Goal: Task Accomplishment & Management: Complete application form

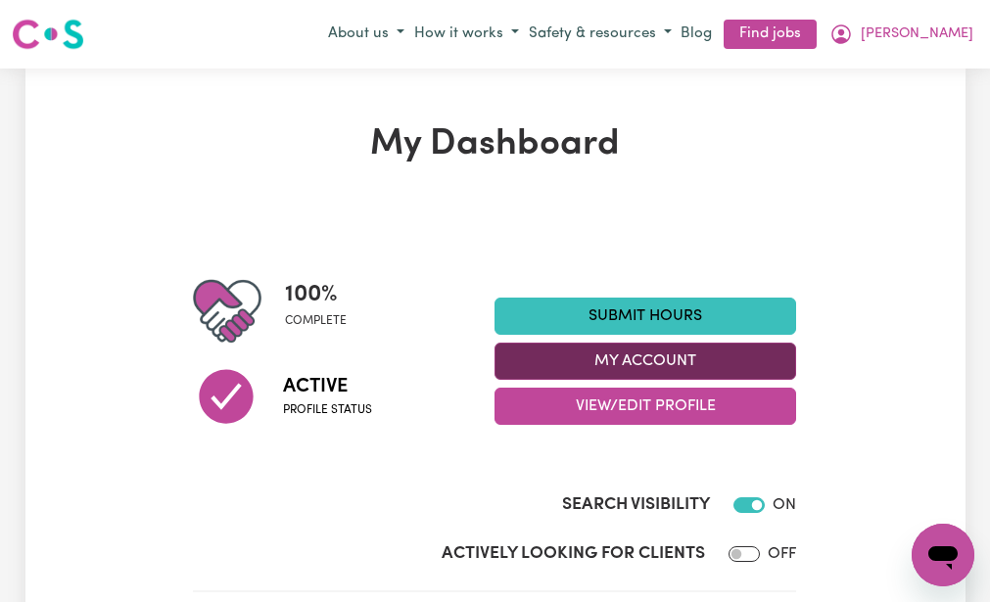
click at [516, 350] on button "My Account" at bounding box center [646, 361] width 302 height 37
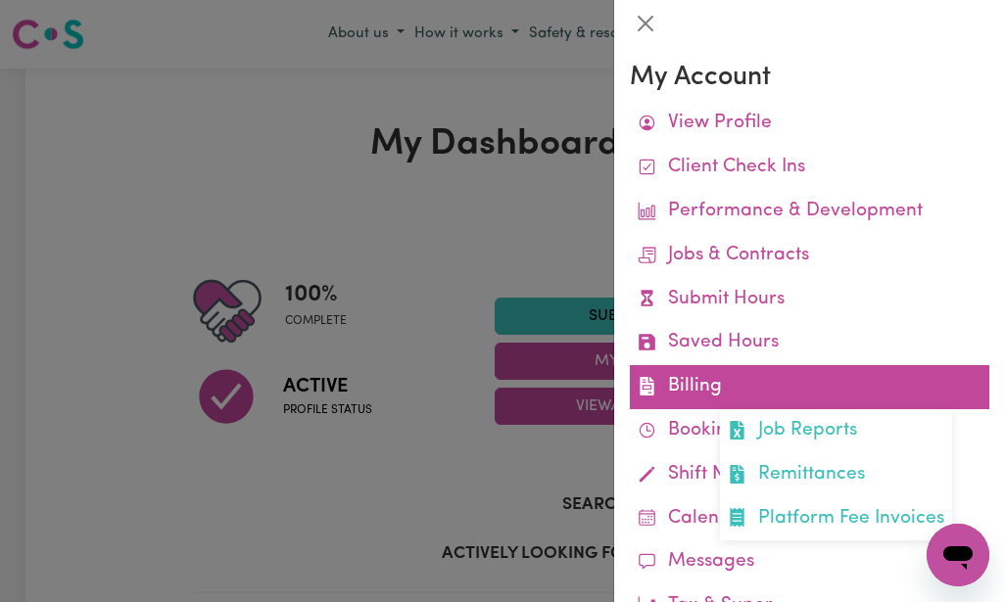
click at [749, 384] on link "Billing Job Reports Remittances Platform Fee Invoices" at bounding box center [809, 387] width 359 height 44
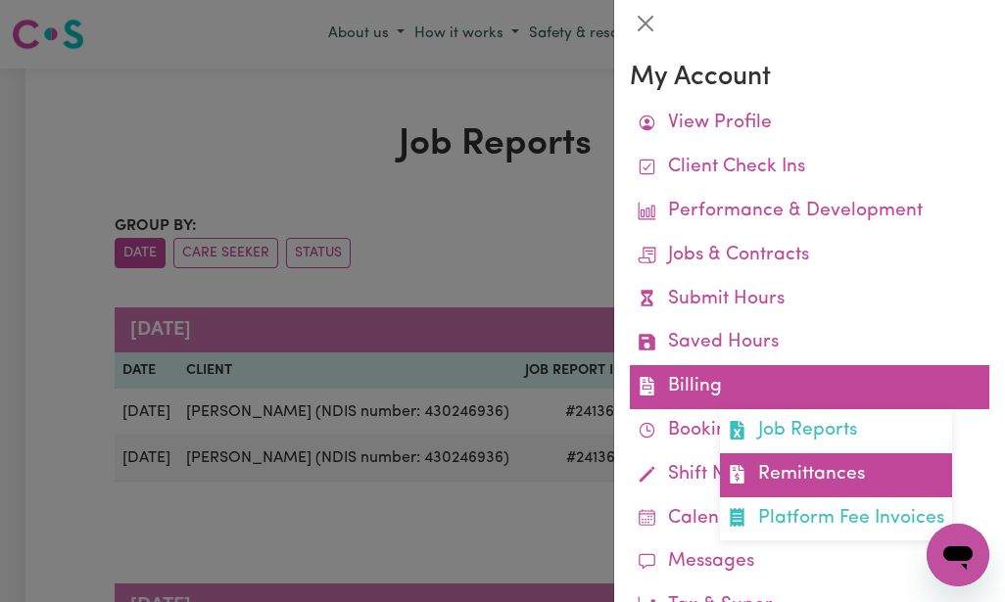
click at [760, 456] on link "Remittances" at bounding box center [836, 475] width 232 height 44
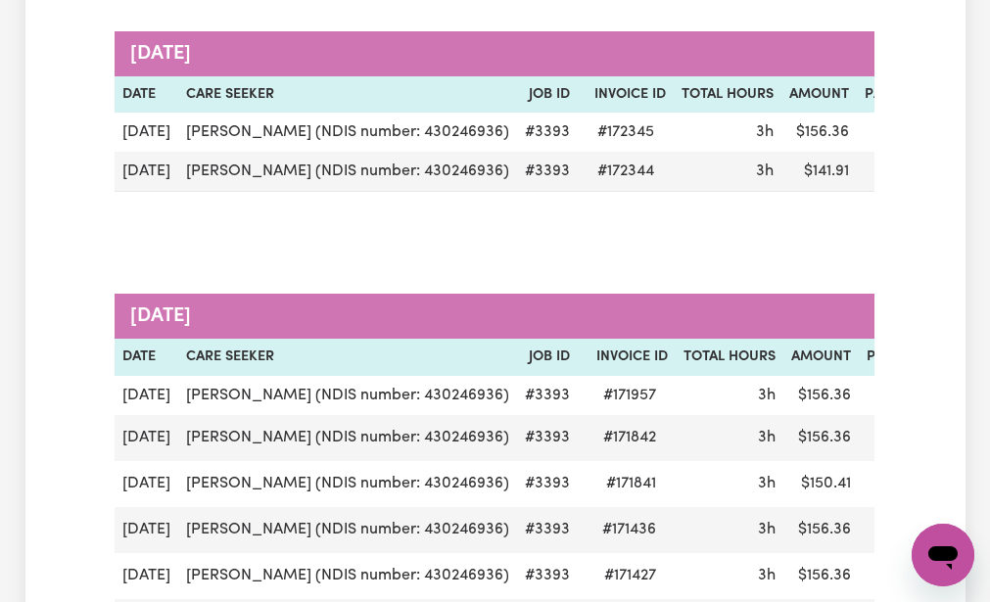
scroll to position [274, 0]
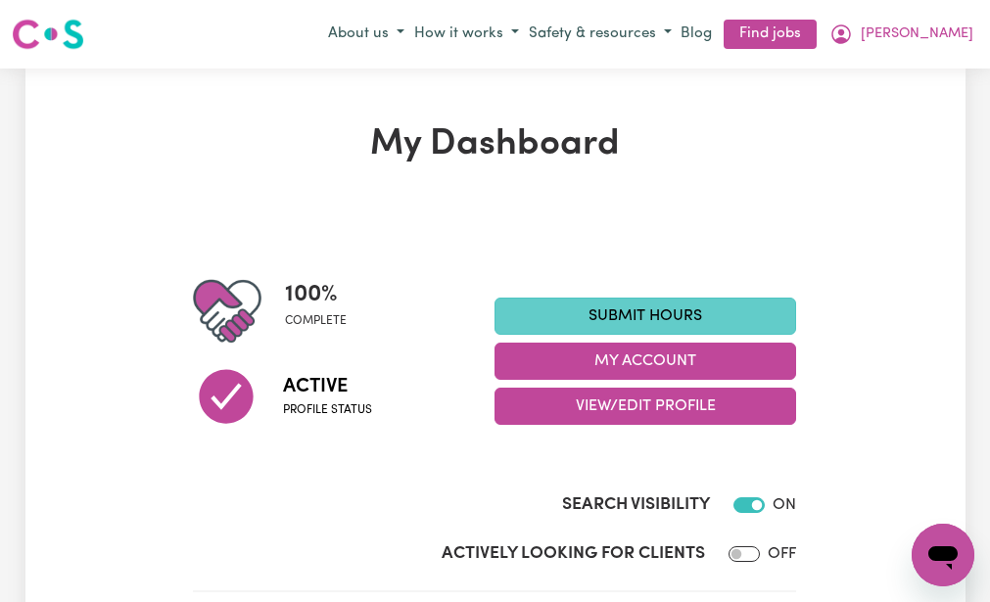
click at [523, 307] on link "Submit Hours" at bounding box center [646, 316] width 302 height 37
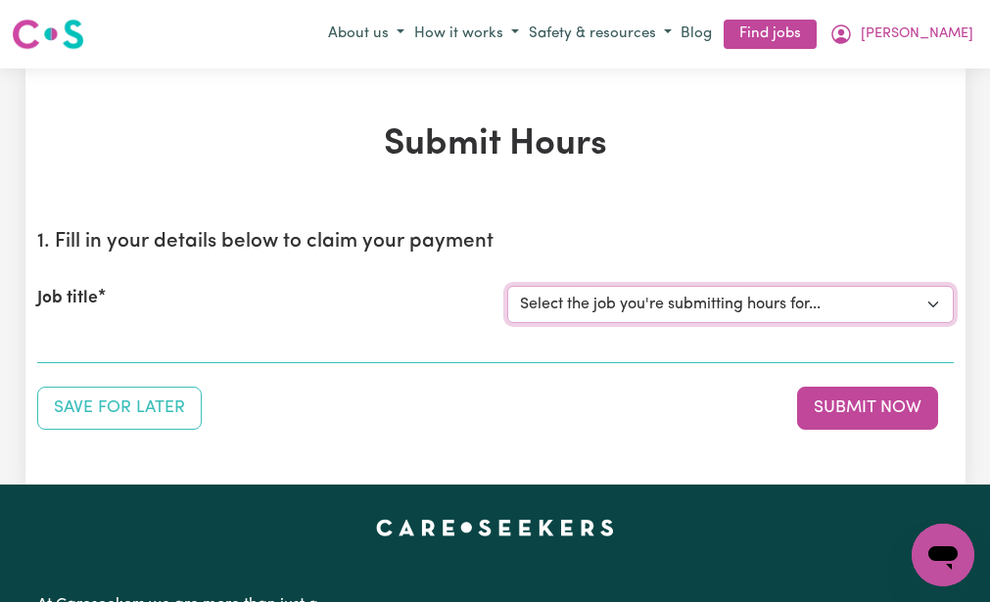
click at [523, 307] on select "Select the job you're submitting hours for... [[PERSON_NAME] (NDIS number: 4302…" at bounding box center [730, 304] width 447 height 37
select select "3393"
click at [507, 286] on select "Select the job you're submitting hours for... [[PERSON_NAME] (NDIS number: 4302…" at bounding box center [730, 304] width 447 height 37
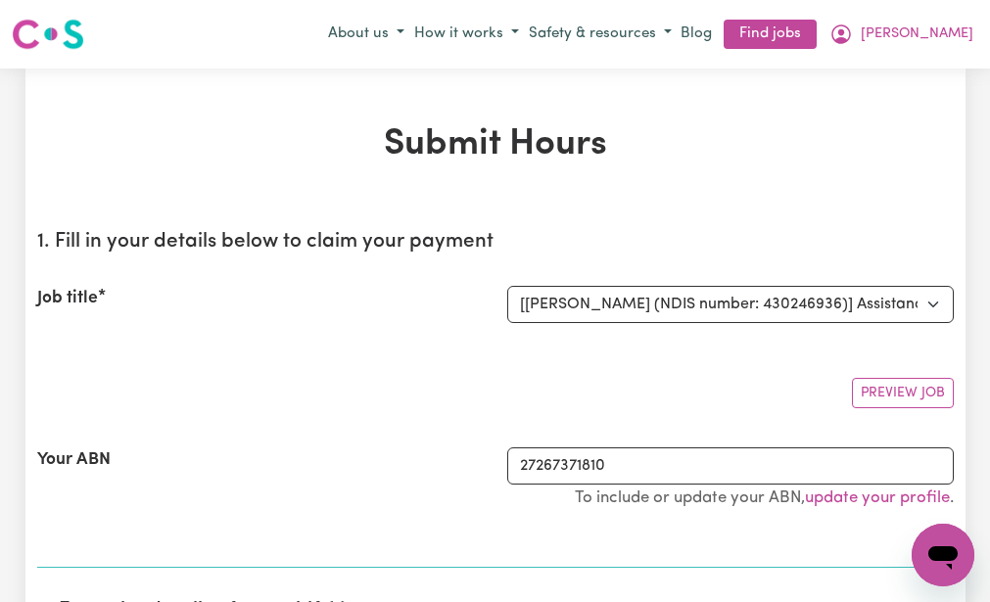
click at [475, 367] on div "Preview Job" at bounding box center [495, 385] width 917 height 46
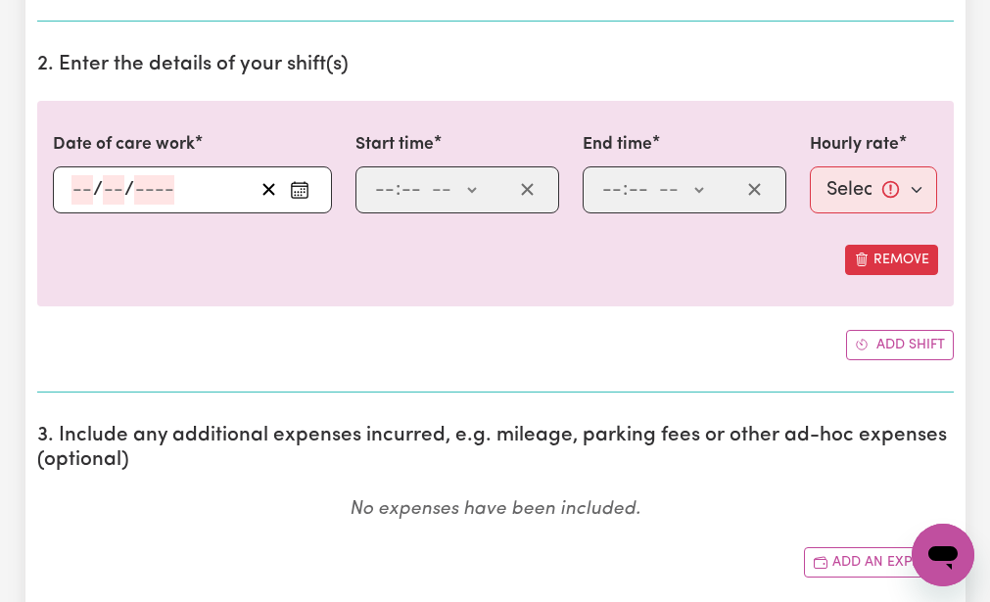
scroll to position [548, 0]
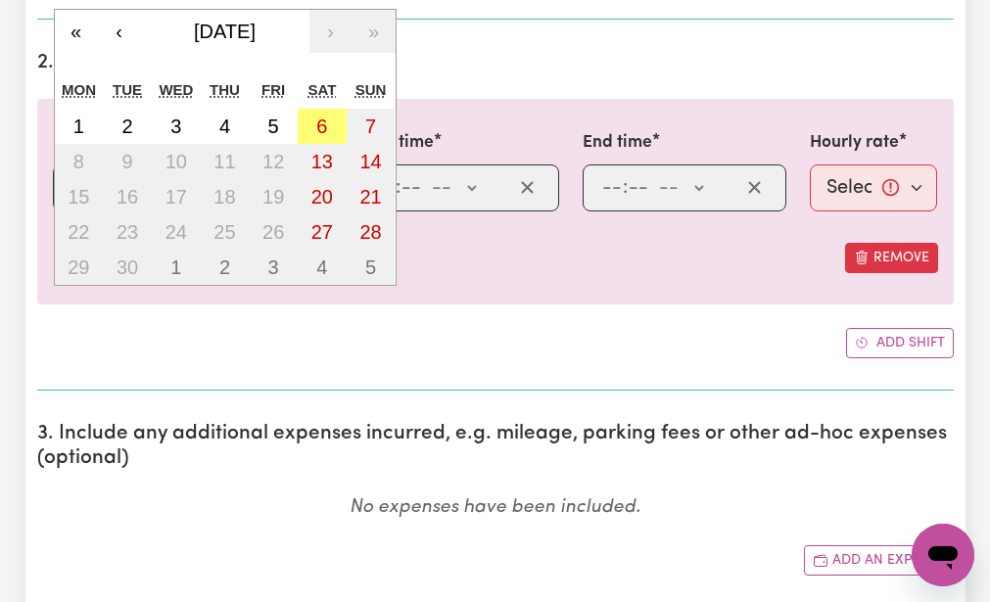
click at [79, 181] on div "/ / « ‹ [DATE] › » Mon Tue Wed Thu Fri Sat Sun 1 2 3 4 5 6 7 8 9 10 11 12 13 14…" at bounding box center [192, 188] width 279 height 47
click at [273, 117] on abbr "5" at bounding box center [273, 127] width 11 height 22
type input "[DATE]"
type input "5"
type input "9"
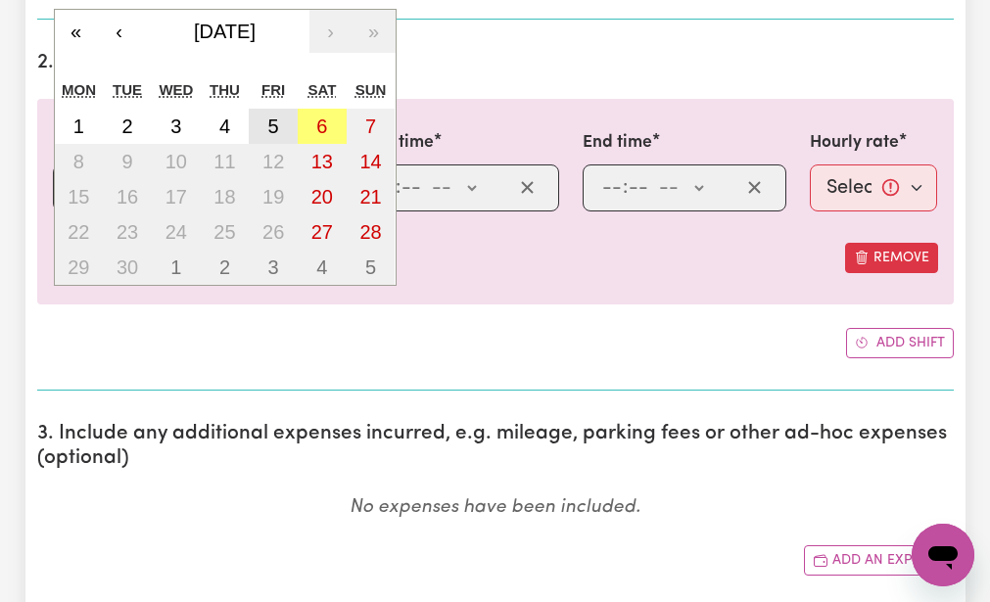
type input "2025"
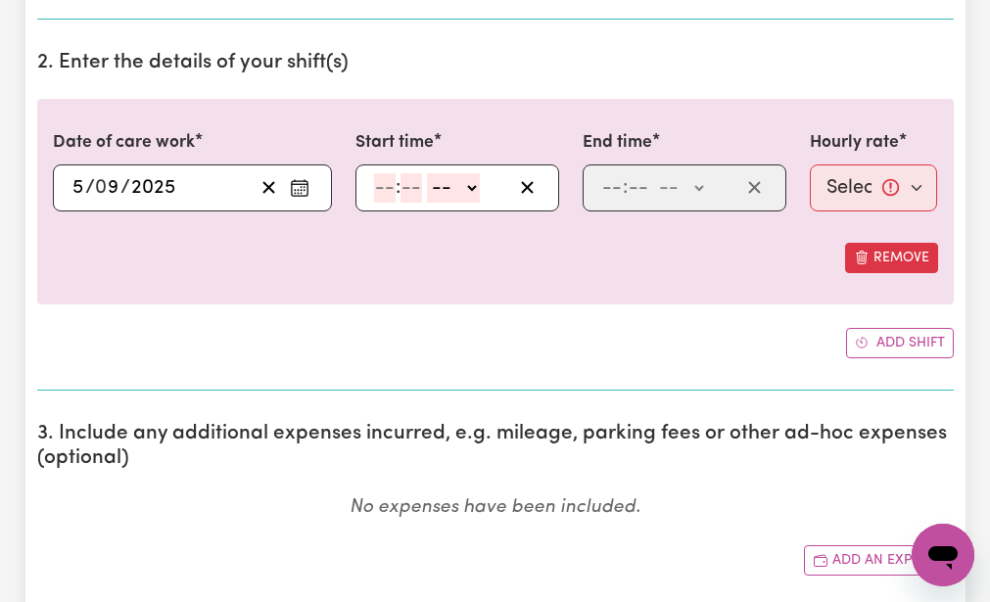
click at [382, 183] on input "number" at bounding box center [385, 187] width 22 height 29
type input "9"
type input "30"
click at [433, 186] on select "-- AM PM" at bounding box center [448, 187] width 53 height 29
select select "am"
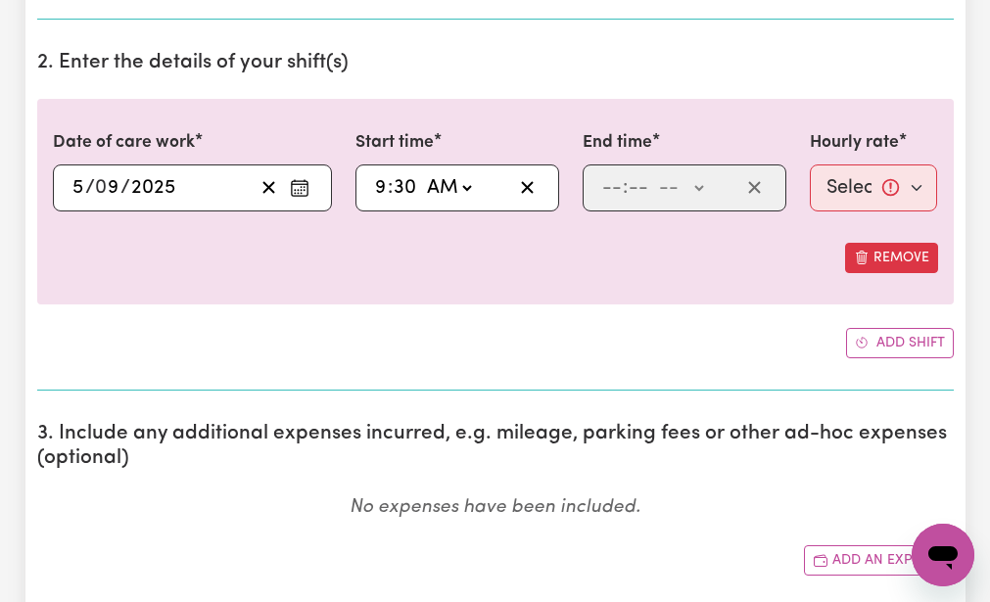
click at [422, 173] on select "-- AM PM" at bounding box center [448, 187] width 53 height 29
type input "09:30"
click at [609, 185] on input "number" at bounding box center [612, 187] width 22 height 29
type input "12"
type input "30"
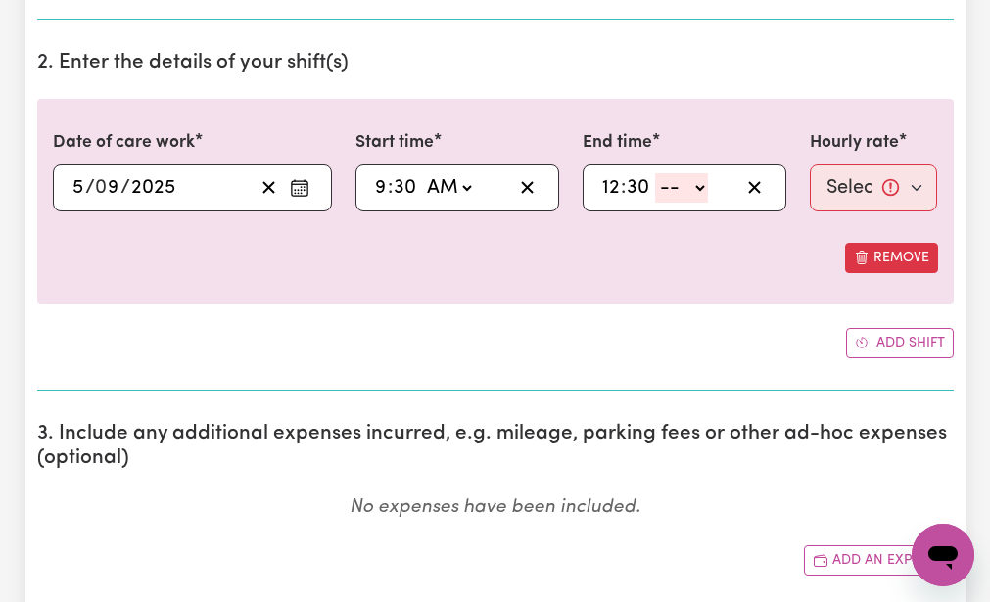
click at [667, 184] on select "-- AM PM" at bounding box center [681, 187] width 53 height 29
select select "pm"
click at [655, 173] on select "-- AM PM" at bounding box center [681, 187] width 53 height 29
type input "12:30"
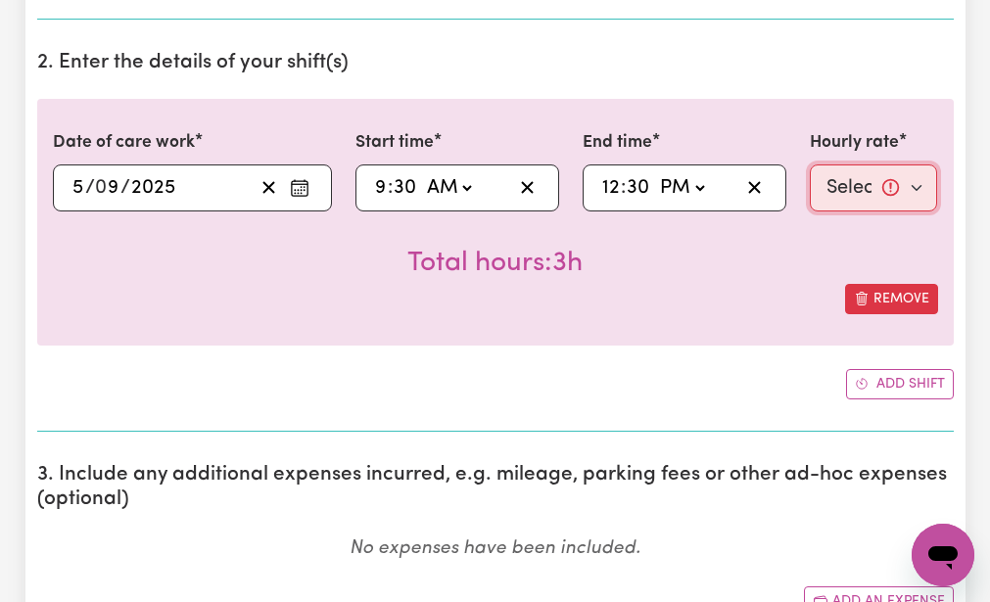
click at [834, 185] on select "Select rate... $51.98 (Weekday)" at bounding box center [874, 188] width 128 height 47
select select "51.98-Weekday"
click at [810, 165] on select "Select rate... $51.98 (Weekday)" at bounding box center [874, 188] width 128 height 47
click at [819, 255] on div "Total hours: 3h" at bounding box center [495, 248] width 885 height 72
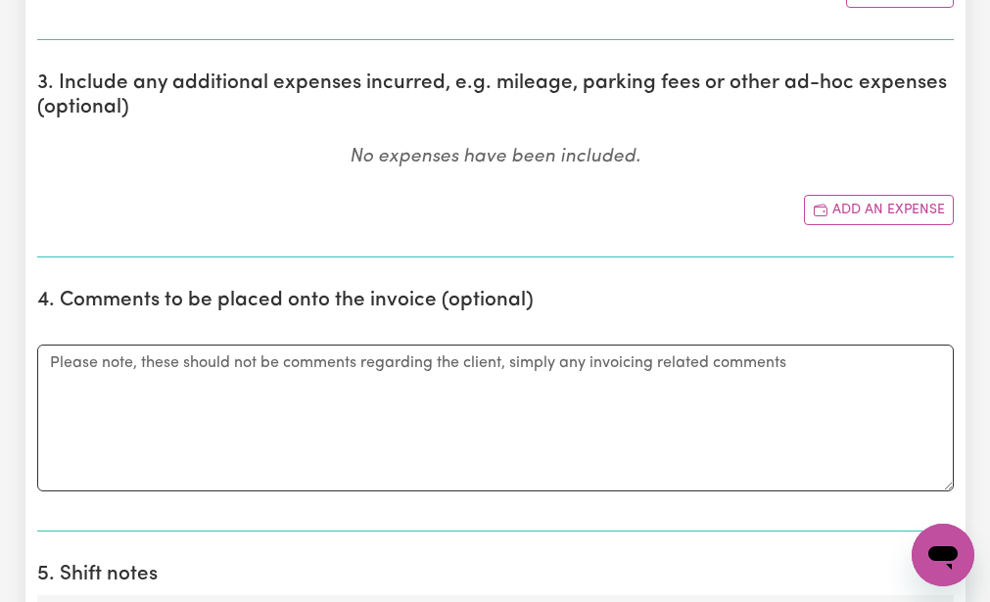
scroll to position [979, 0]
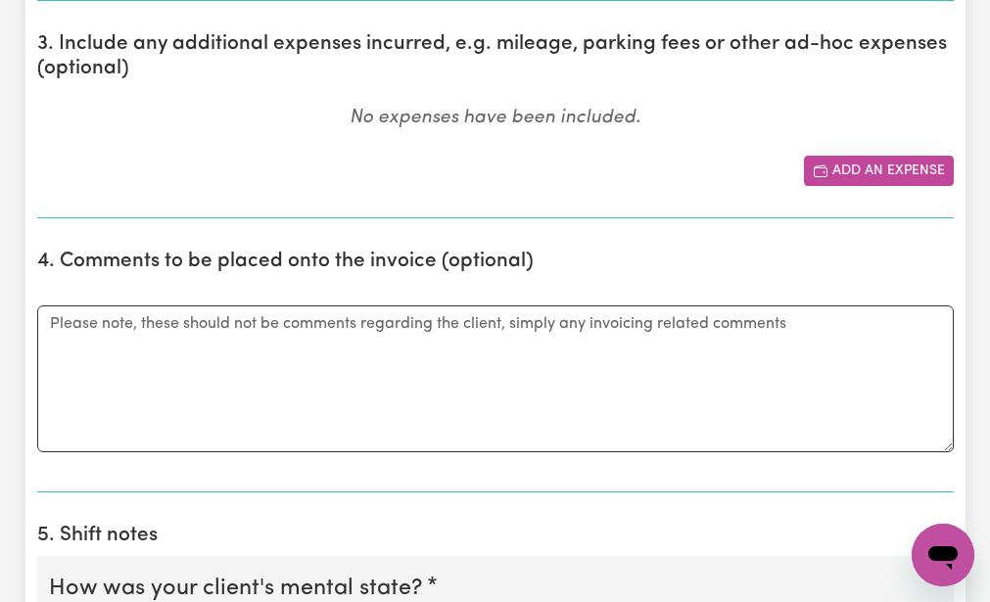
click at [827, 161] on span "Add another expense" at bounding box center [821, 171] width 16 height 21
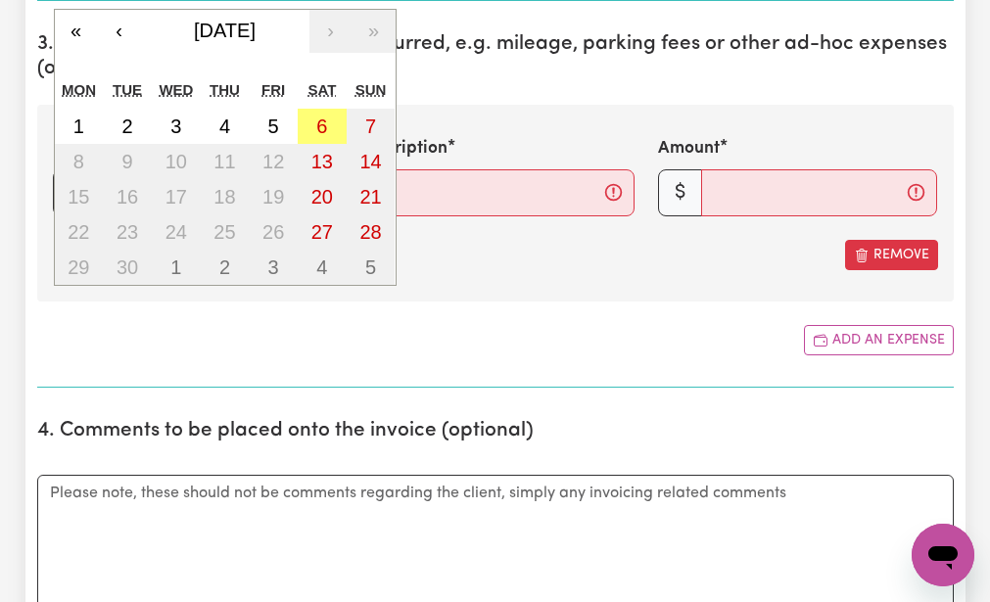
click at [76, 192] on div "/ / « ‹ [DATE] › » Mon Tue Wed Thu Fri Sat Sun 1 2 3 4 5 6 7 8 9 10 11 12 13 14…" at bounding box center [192, 192] width 279 height 47
click at [271, 117] on abbr "5" at bounding box center [273, 127] width 11 height 22
type input "[DATE]"
type input "5"
type input "9"
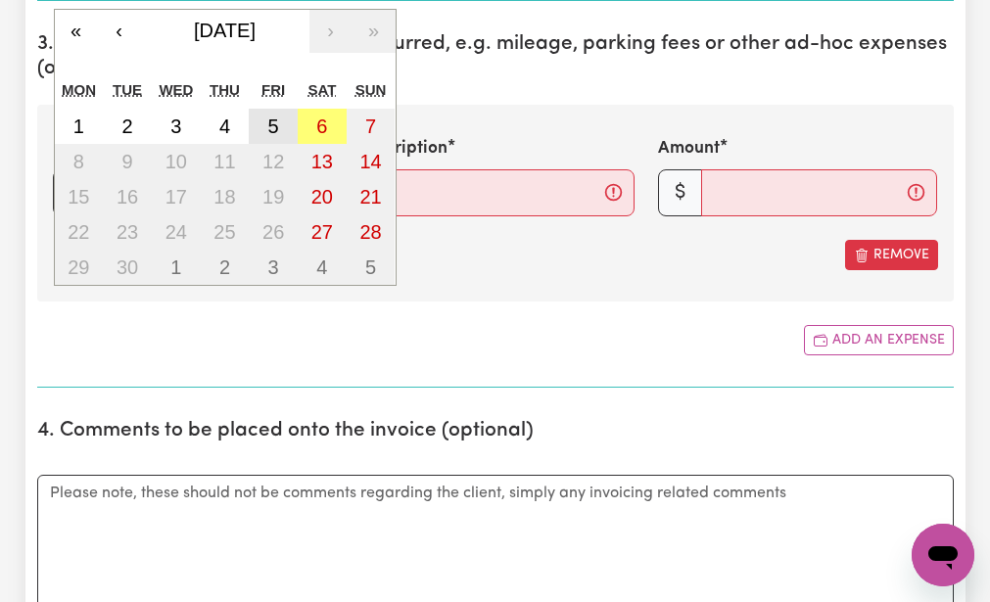
type input "2025"
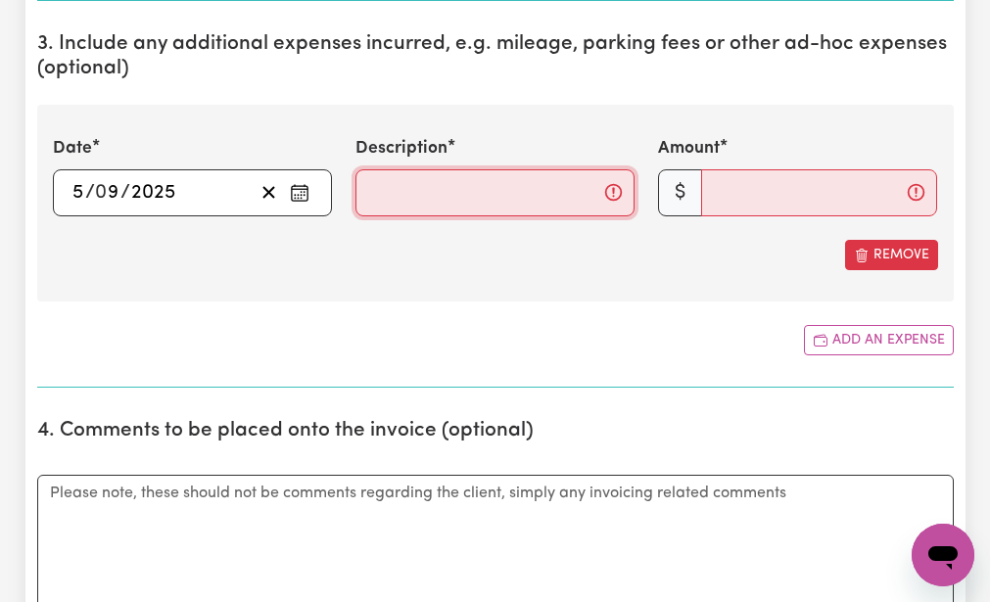
click at [364, 189] on input "Description" at bounding box center [495, 192] width 279 height 47
type input "mileage 17km"
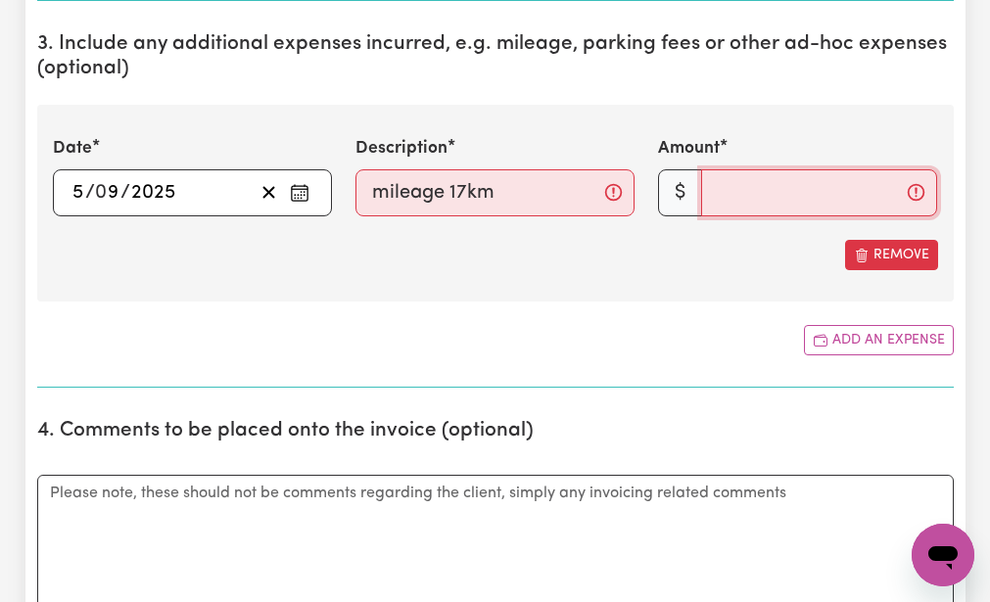
type input "14.45"
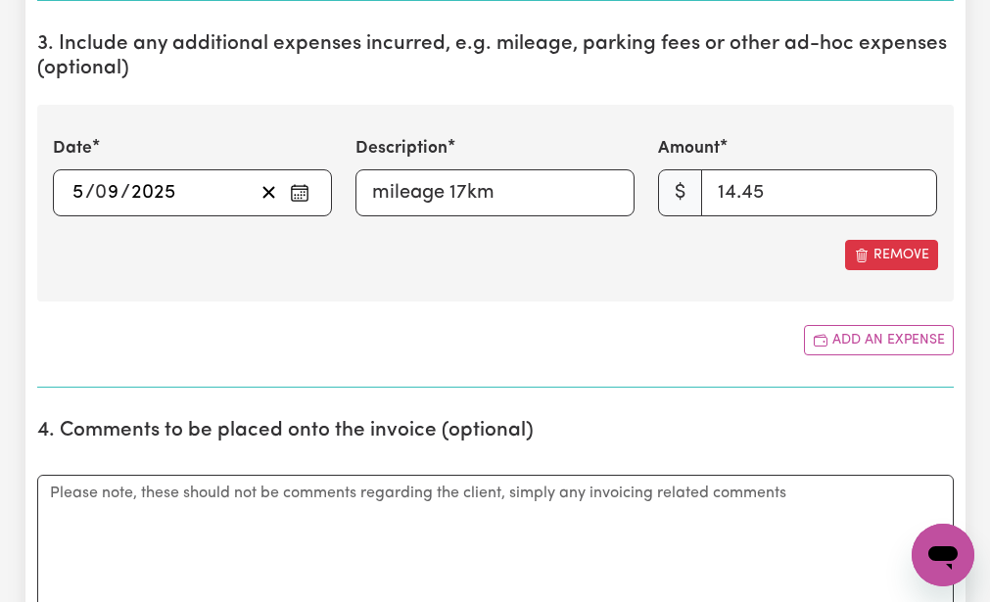
click at [431, 309] on section "3. Include any additional expenses incurred, e.g. mileage, parking fees or othe…" at bounding box center [495, 202] width 917 height 371
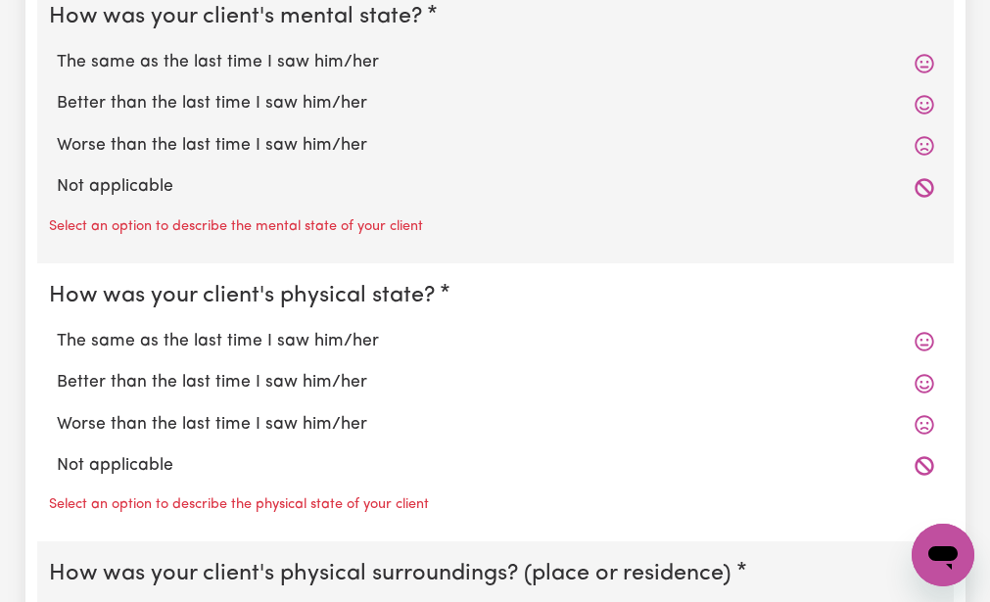
scroll to position [1724, 0]
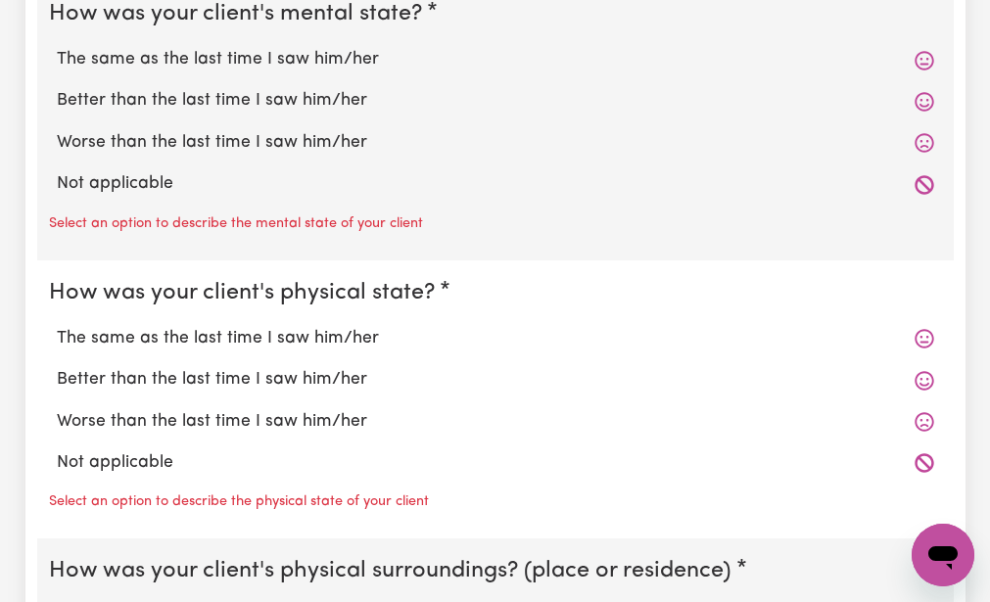
click at [121, 52] on label "The same as the last time I saw him/her" at bounding box center [496, 59] width 878 height 25
click at [57, 47] on input "The same as the last time I saw him/her" at bounding box center [56, 46] width 1 height 1
radio input "true"
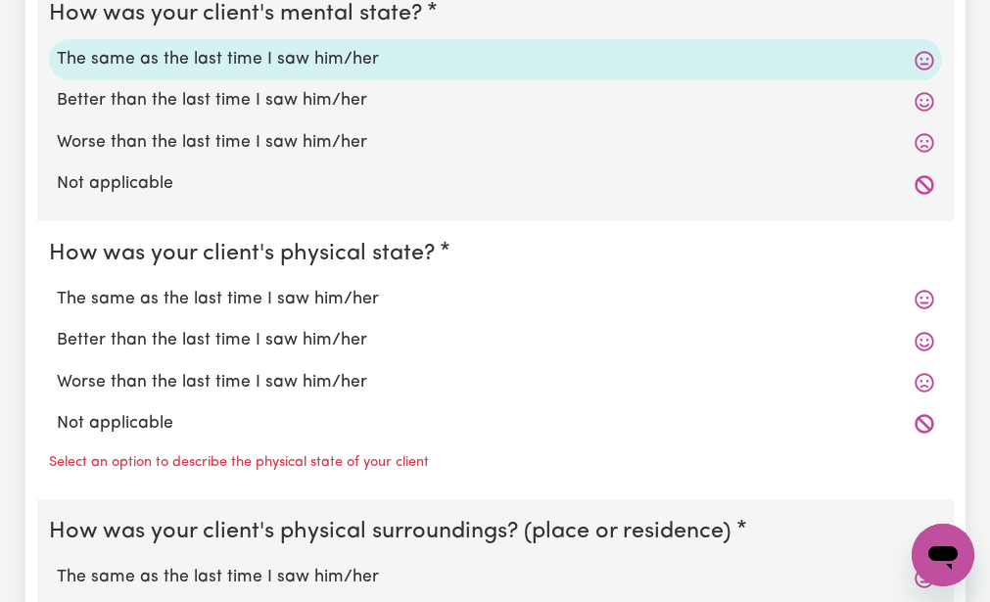
click at [116, 228] on fieldset "How was your client's physical state? The same as the last time I saw him/her B…" at bounding box center [495, 360] width 917 height 279
click at [108, 302] on label "The same as the last time I saw him/her" at bounding box center [496, 299] width 878 height 25
click at [57, 287] on input "The same as the last time I saw him/her" at bounding box center [56, 286] width 1 height 1
radio input "true"
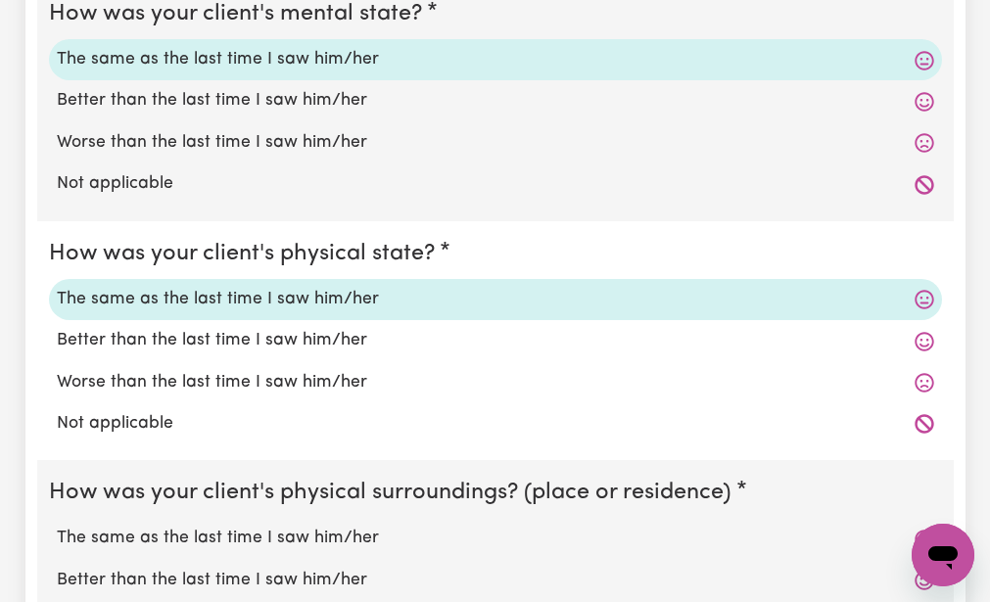
click at [98, 446] on fieldset "How was your client's physical state? The same as the last time I saw him/her B…" at bounding box center [495, 341] width 917 height 240
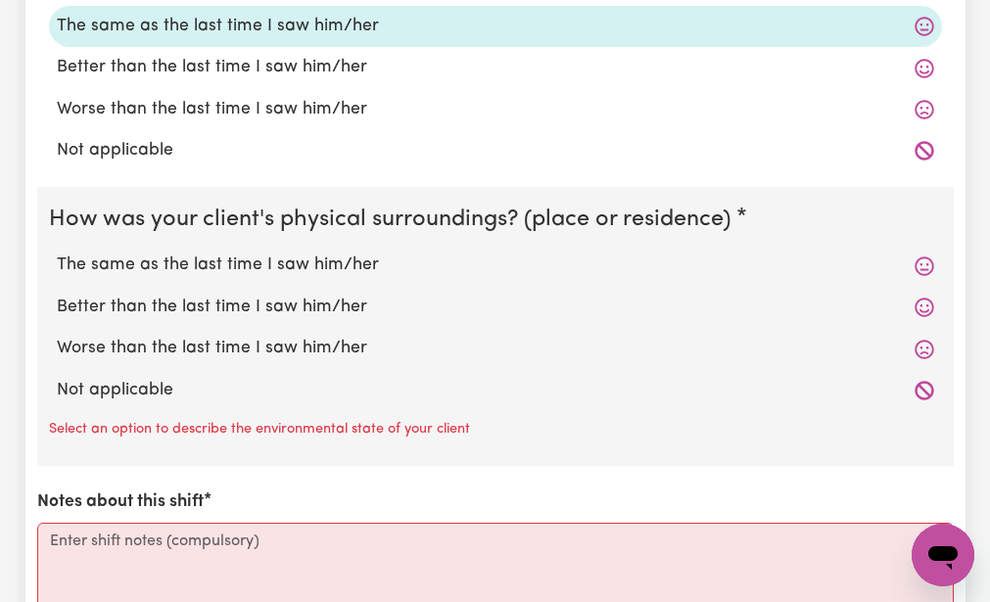
scroll to position [1998, 0]
click at [123, 267] on label "The same as the last time I saw him/her" at bounding box center [496, 264] width 878 height 25
click at [57, 252] on input "The same as the last time I saw him/her" at bounding box center [56, 251] width 1 height 1
radio input "true"
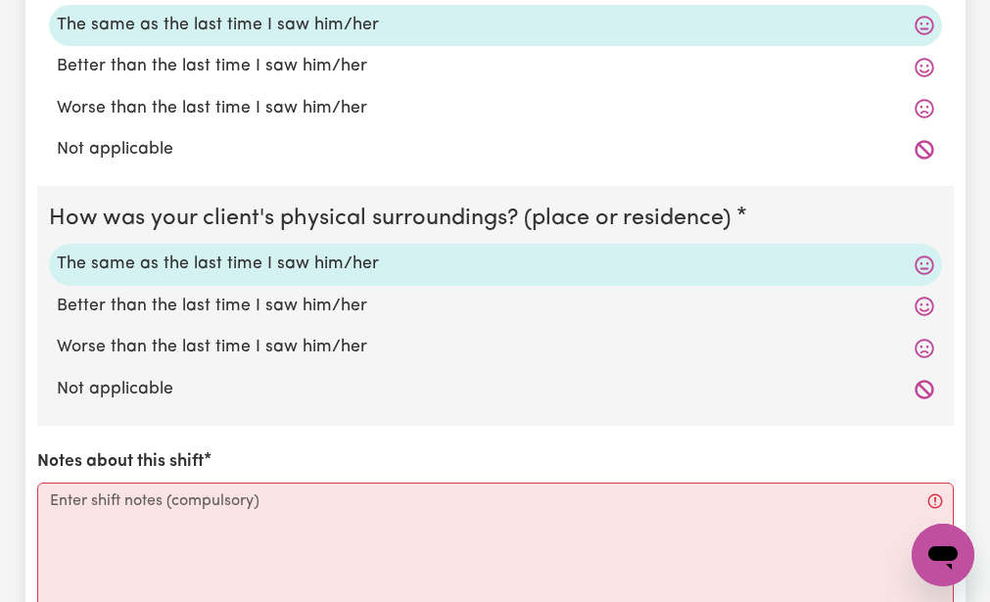
click at [96, 431] on div "How was your client's mental state? The same as the last time I saw him/her Bet…" at bounding box center [495, 230] width 917 height 1047
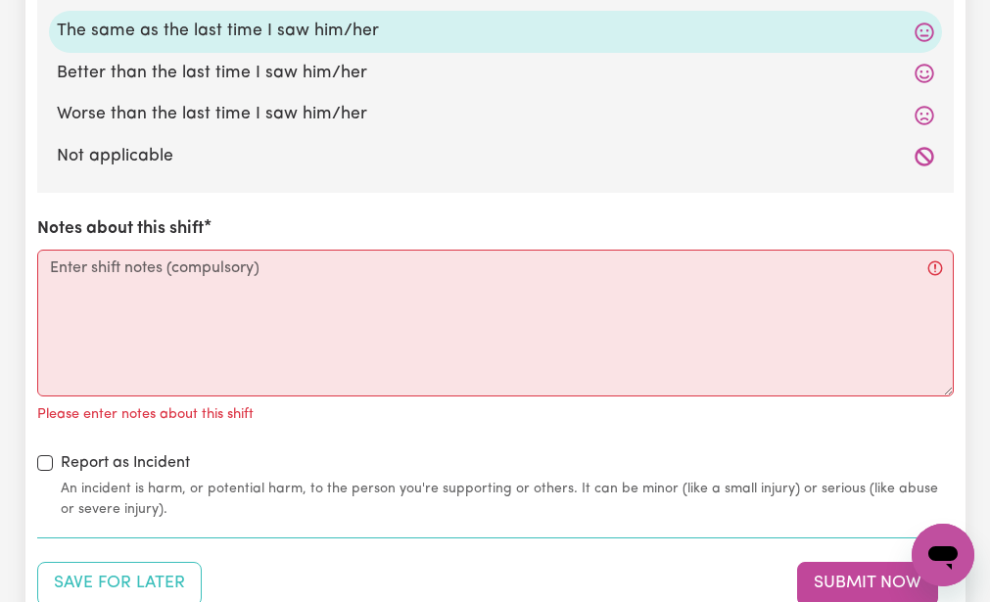
scroll to position [2233, 0]
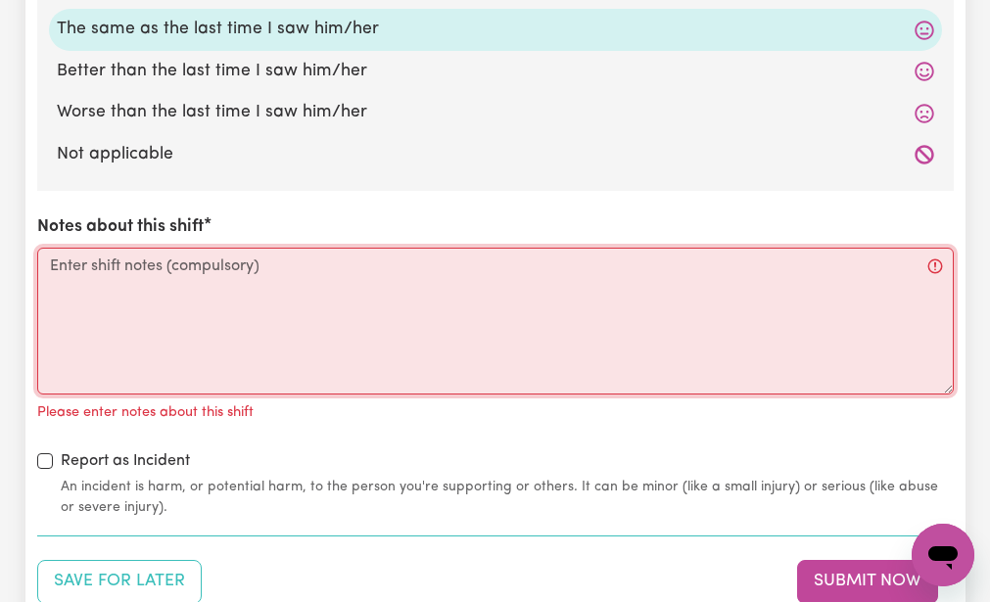
click at [51, 268] on textarea "Notes about this shift" at bounding box center [495, 321] width 917 height 147
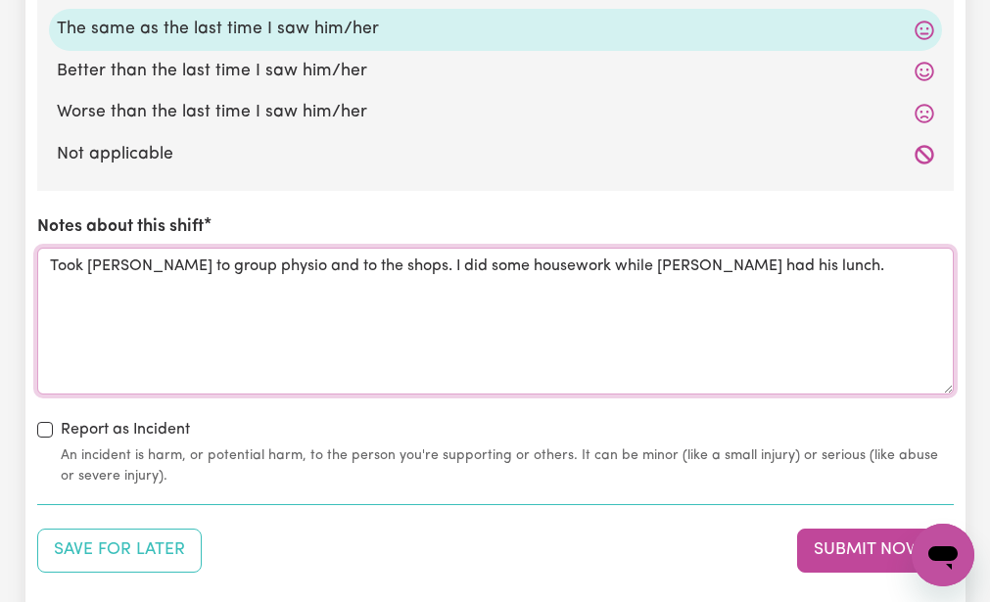
type textarea "Took [PERSON_NAME] to group physio and to the shops. I did some housework while…"
click at [267, 431] on div "Report as Incident An incident is harm, or potential harm, to the person you're…" at bounding box center [495, 452] width 917 height 69
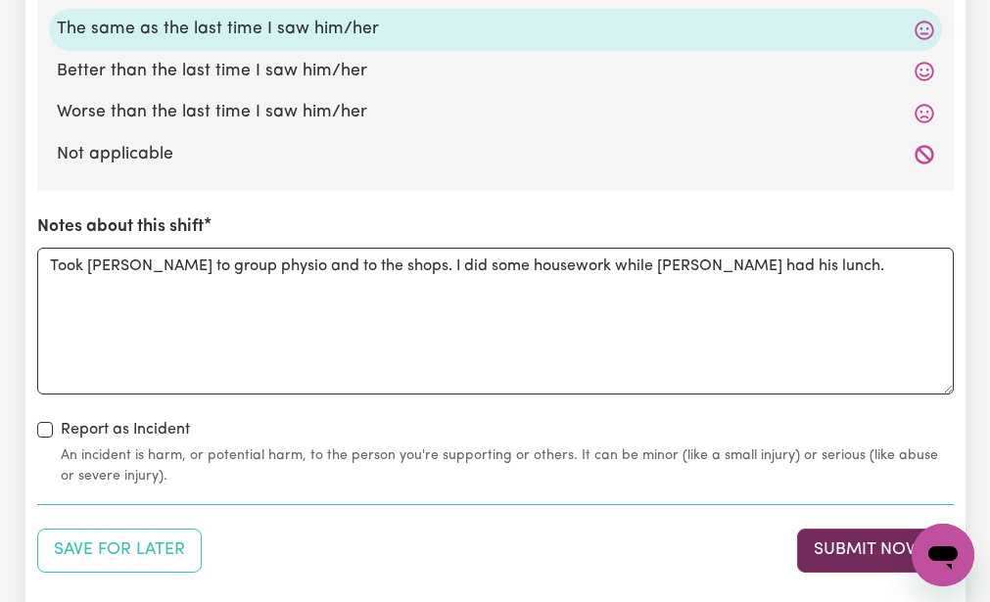
click at [805, 542] on button "Submit Now" at bounding box center [867, 550] width 141 height 43
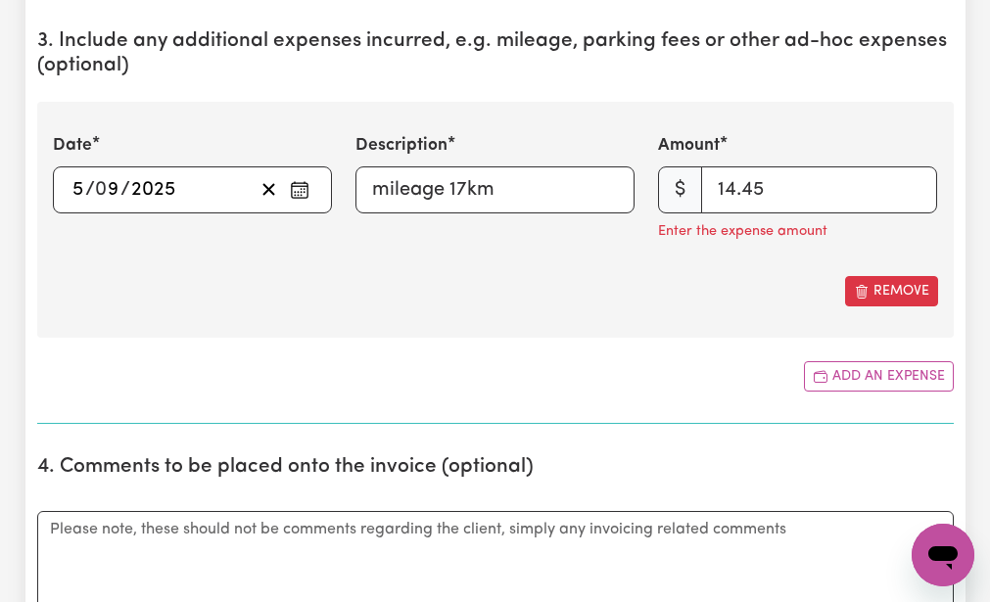
scroll to position [979, 0]
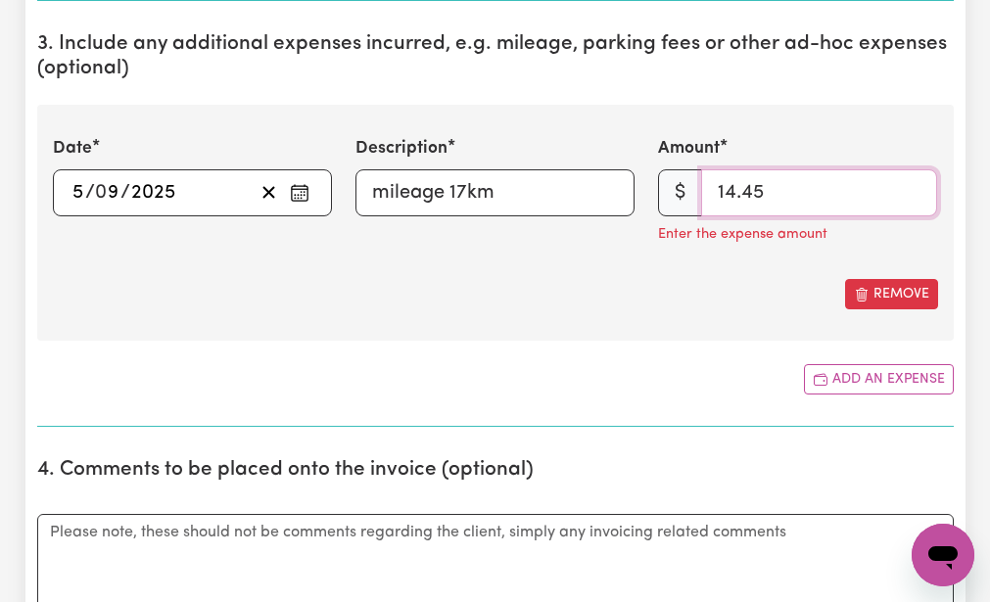
click at [783, 196] on input "14.45" at bounding box center [819, 192] width 236 height 47
click at [695, 375] on div "Add an expense" at bounding box center [495, 379] width 917 height 30
click at [877, 287] on button "Remove" at bounding box center [891, 294] width 93 height 30
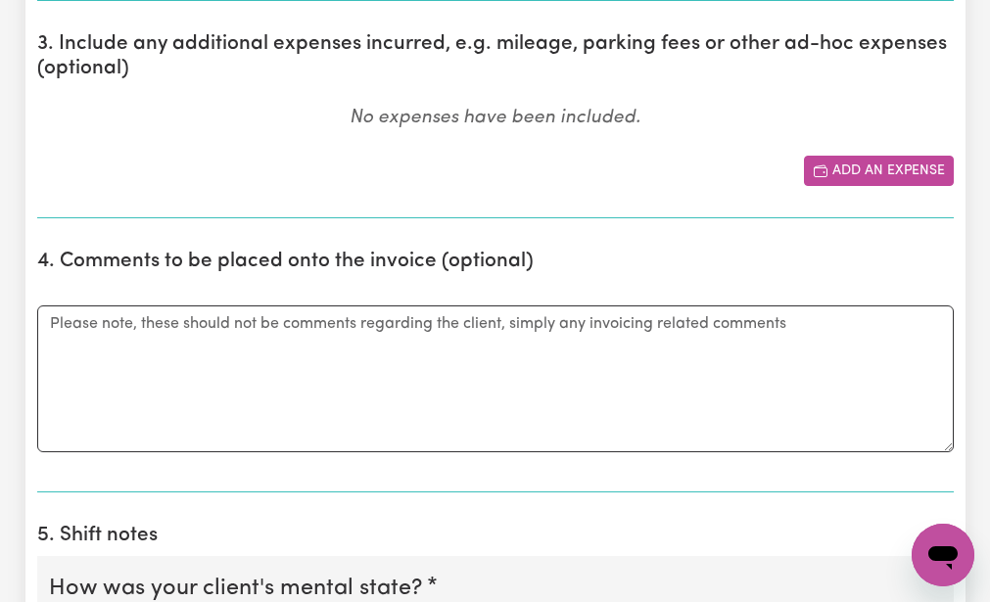
click at [883, 178] on button "Add an expense" at bounding box center [879, 171] width 150 height 30
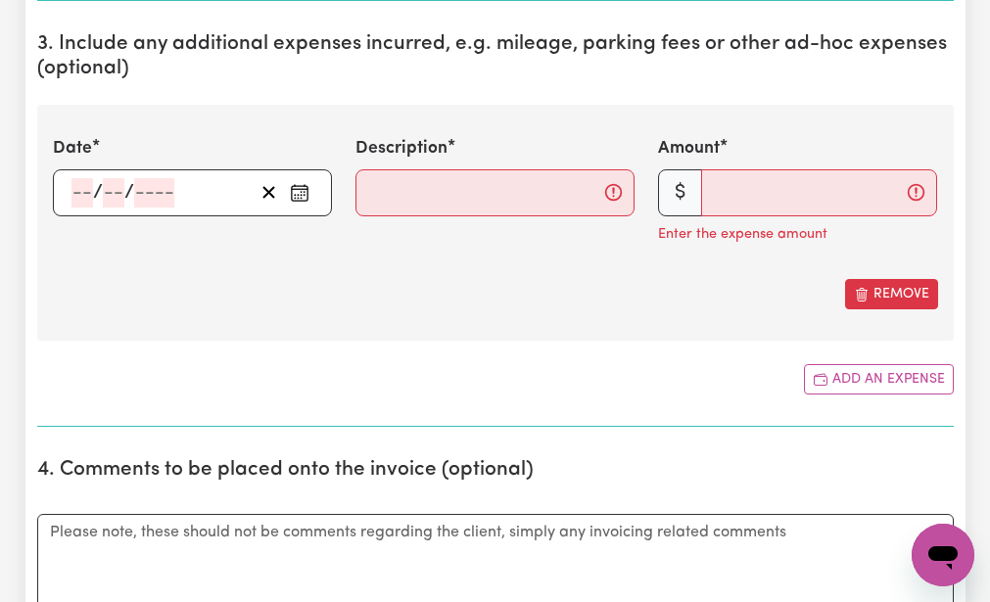
click at [77, 185] on div "/ /" at bounding box center [192, 192] width 279 height 47
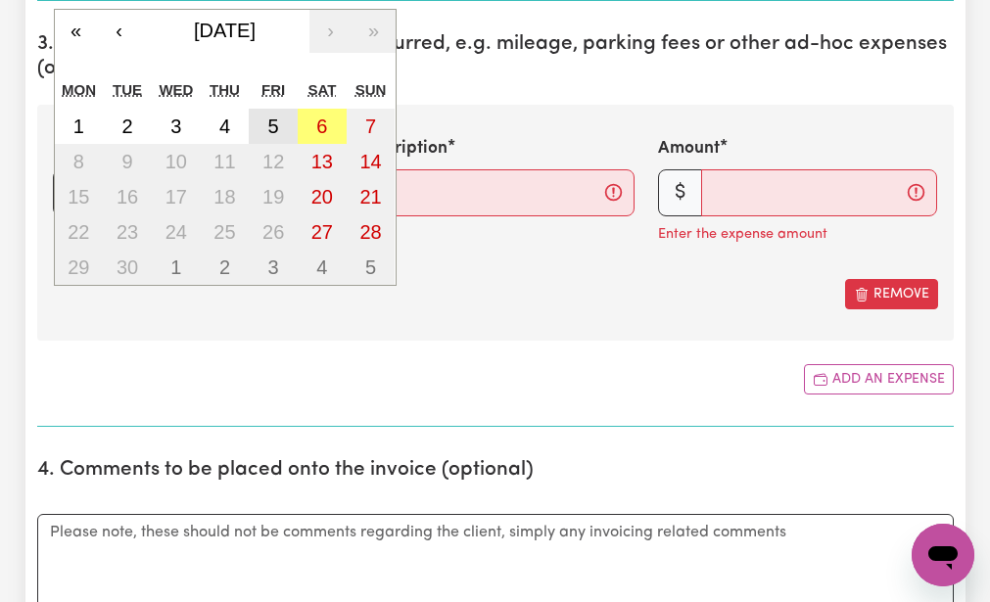
click at [274, 122] on abbr "5" at bounding box center [273, 127] width 11 height 22
type input "[DATE]"
type input "5"
type input "9"
type input "2025"
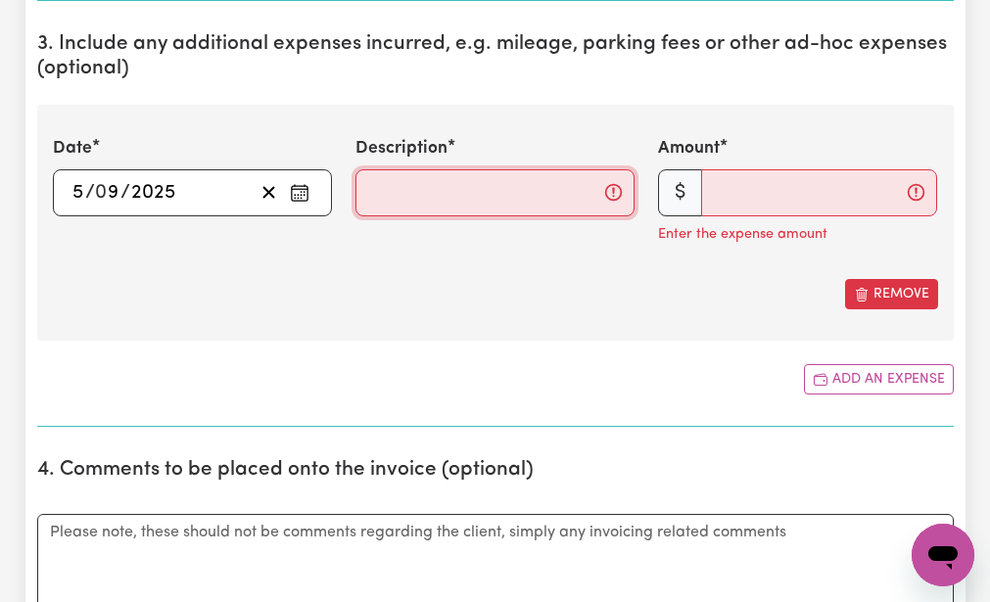
click at [369, 191] on input "Description" at bounding box center [495, 192] width 279 height 47
type input "mileage 17km"
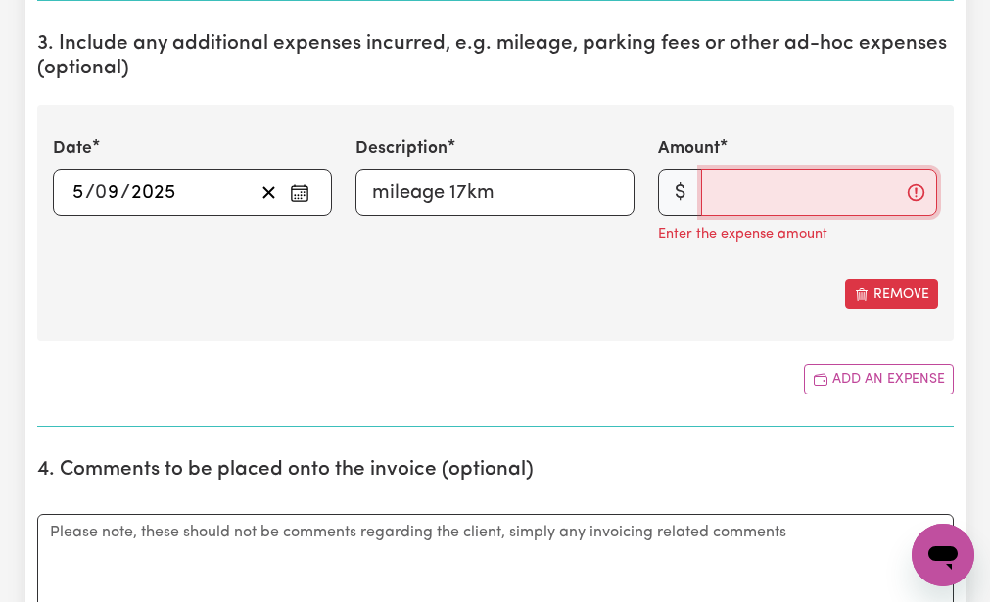
click at [713, 195] on input "Amount" at bounding box center [819, 192] width 236 height 47
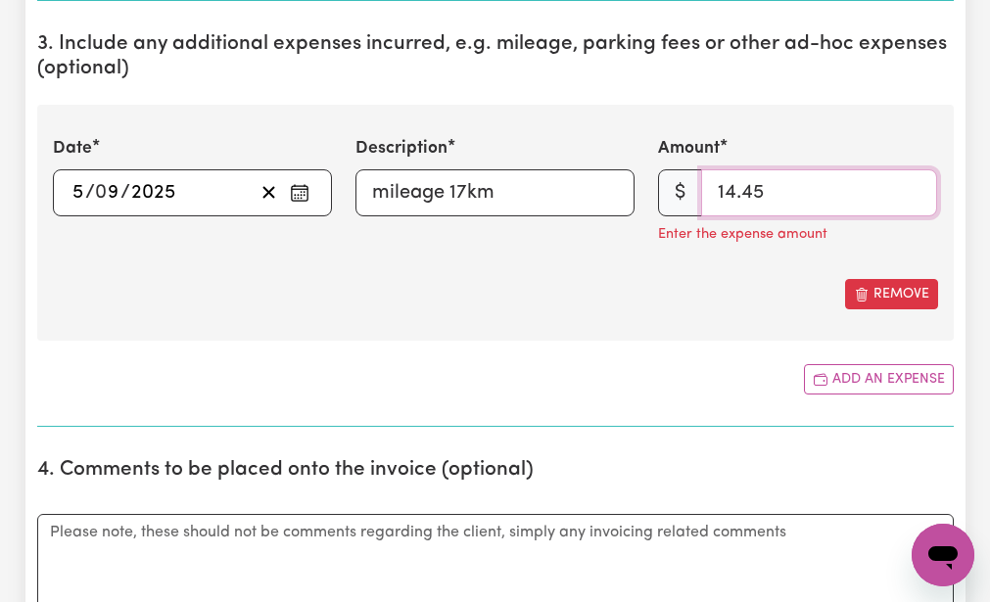
type input "14.45"
click at [580, 366] on div "Add an expense" at bounding box center [495, 379] width 917 height 30
click at [580, 360] on section "3. Include any additional expenses incurred, e.g. mileage, parking fees or othe…" at bounding box center [495, 222] width 917 height 410
click at [879, 293] on button "Remove" at bounding box center [891, 294] width 93 height 30
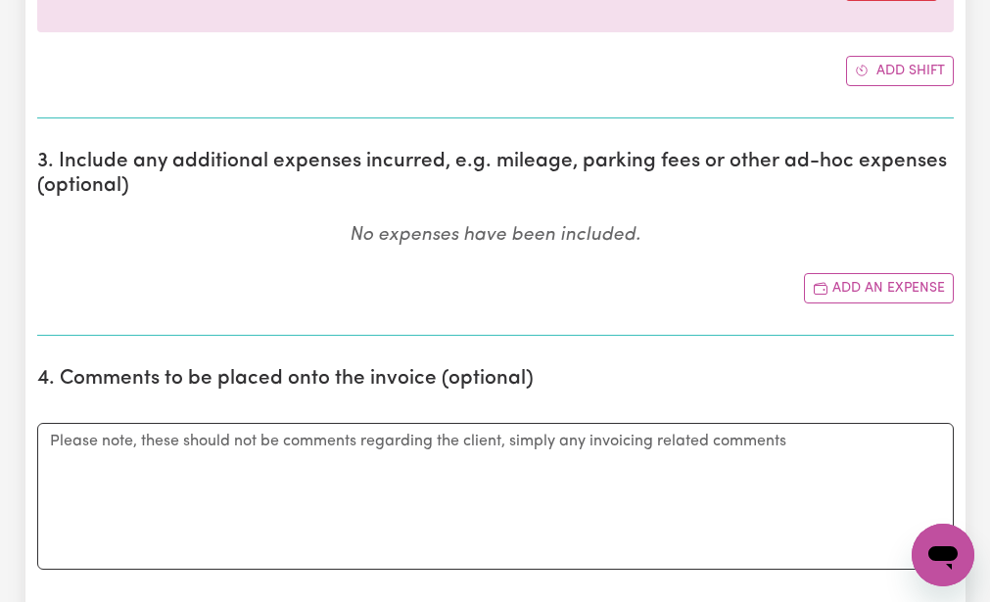
scroll to position [823, 0]
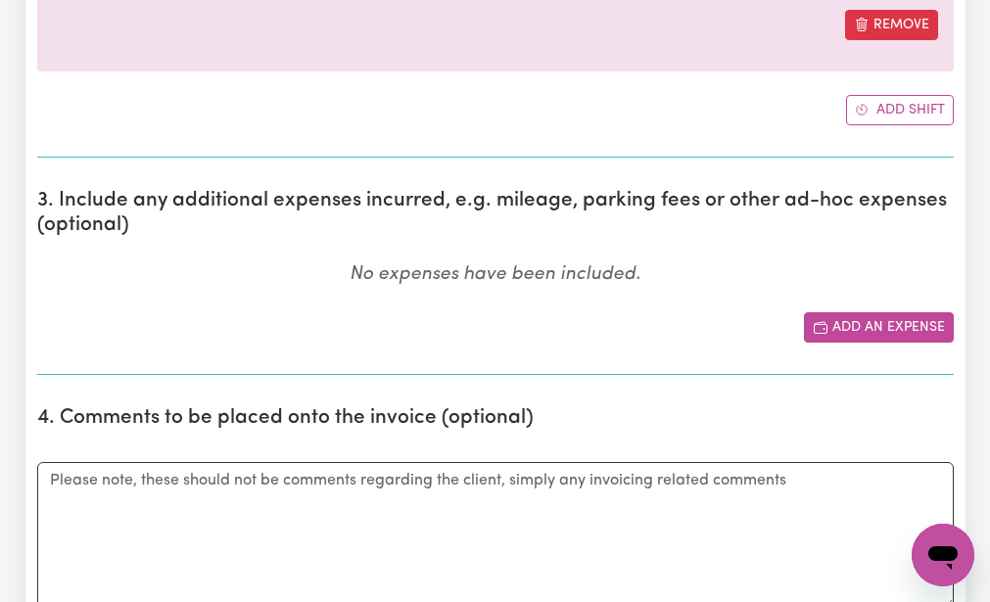
click at [874, 316] on button "Add an expense" at bounding box center [879, 327] width 150 height 30
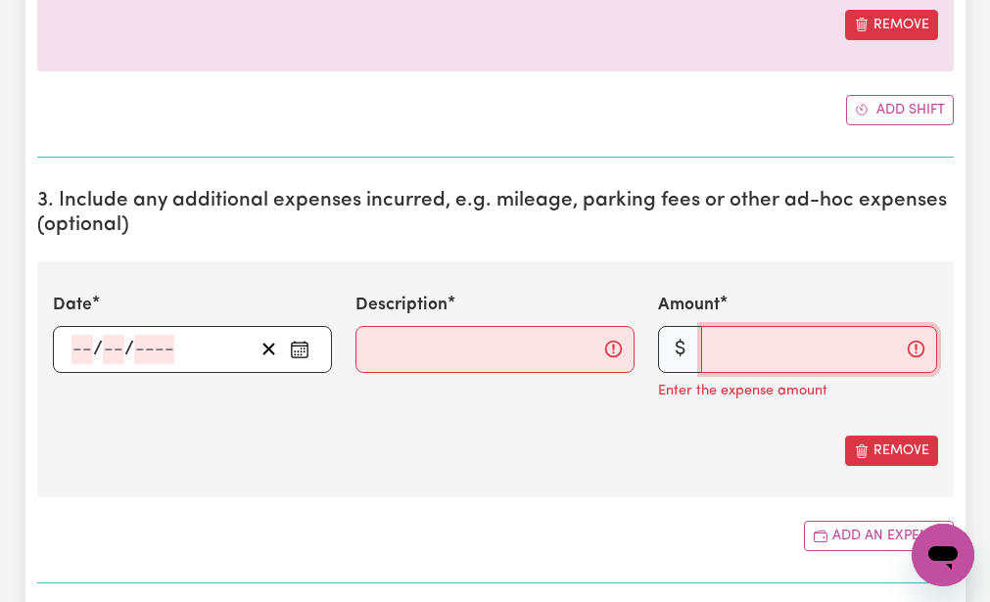
click at [717, 353] on input "Amount" at bounding box center [819, 349] width 236 height 47
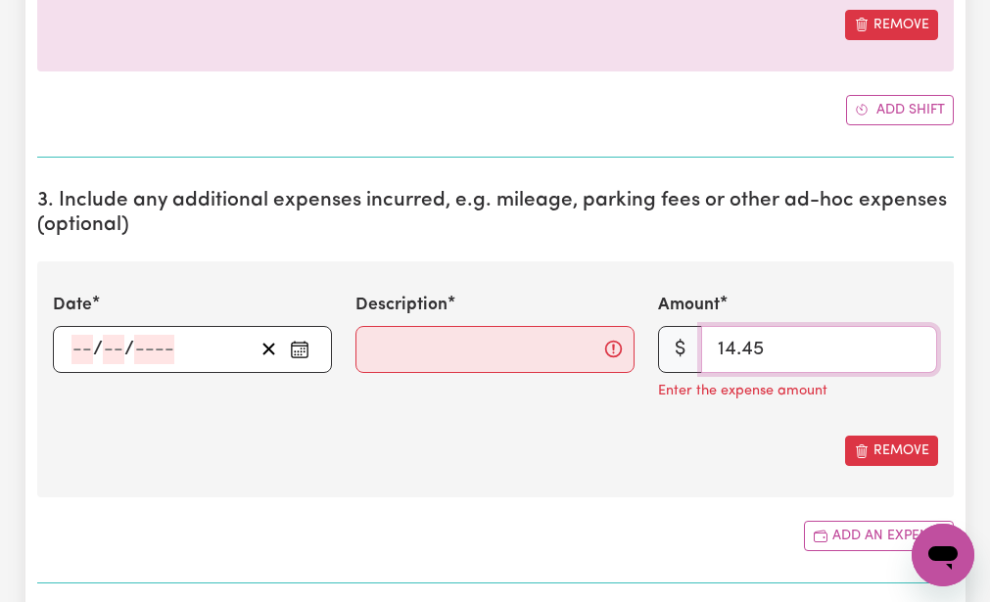
type input "14.45"
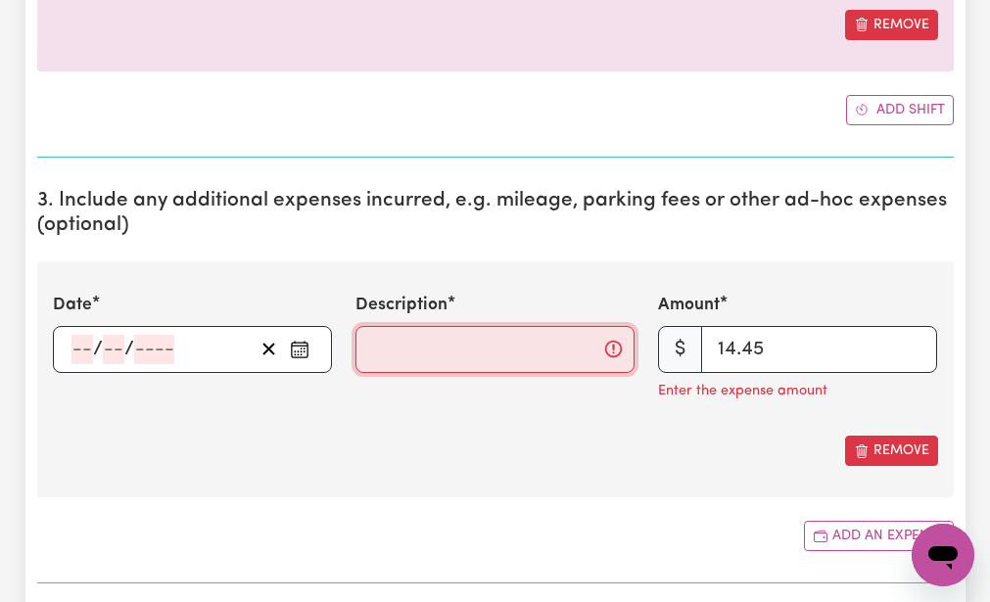
click at [362, 353] on input "Description" at bounding box center [495, 349] width 279 height 47
type input "mileage 17km"
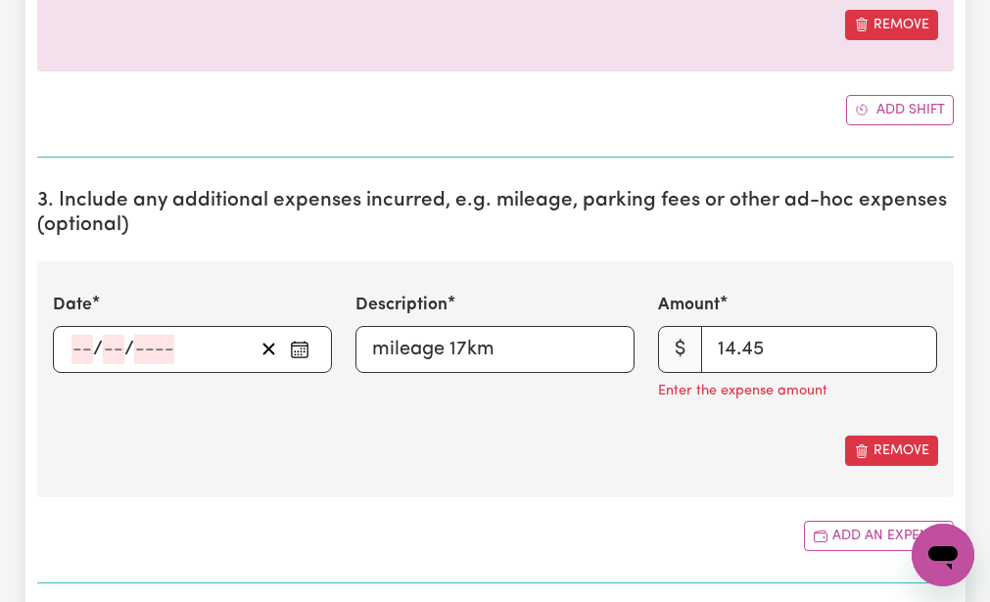
click at [73, 336] on input "number" at bounding box center [82, 349] width 22 height 29
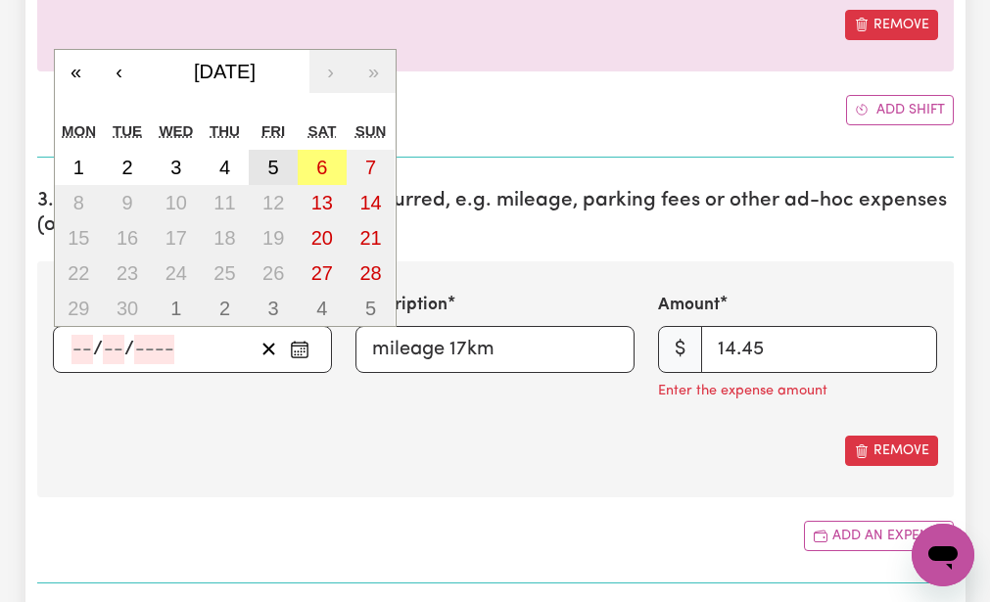
click at [262, 162] on button "5" at bounding box center [273, 167] width 49 height 35
type input "[DATE]"
type input "5"
type input "9"
type input "2025"
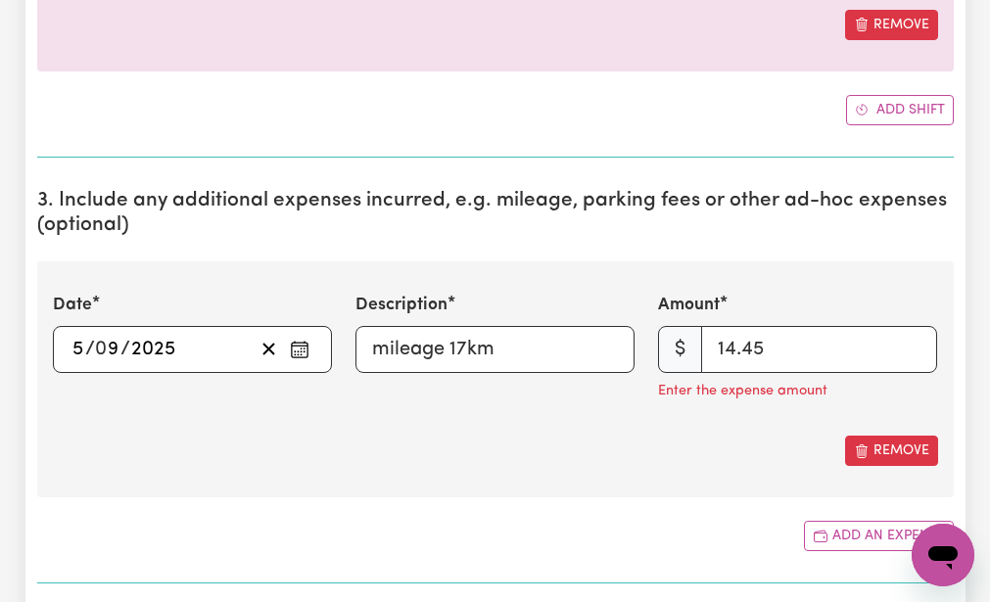
click at [339, 511] on section "3. Include any additional expenses incurred, e.g. mileage, parking fees or othe…" at bounding box center [495, 378] width 917 height 410
click at [883, 443] on button "Remove" at bounding box center [891, 451] width 93 height 30
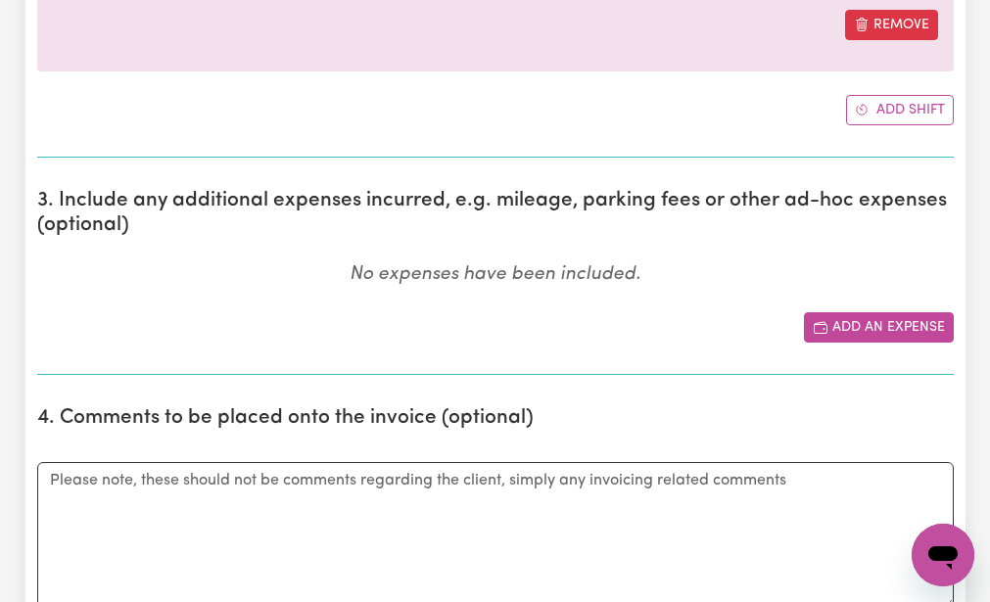
click at [848, 318] on button "Add an expense" at bounding box center [879, 327] width 150 height 30
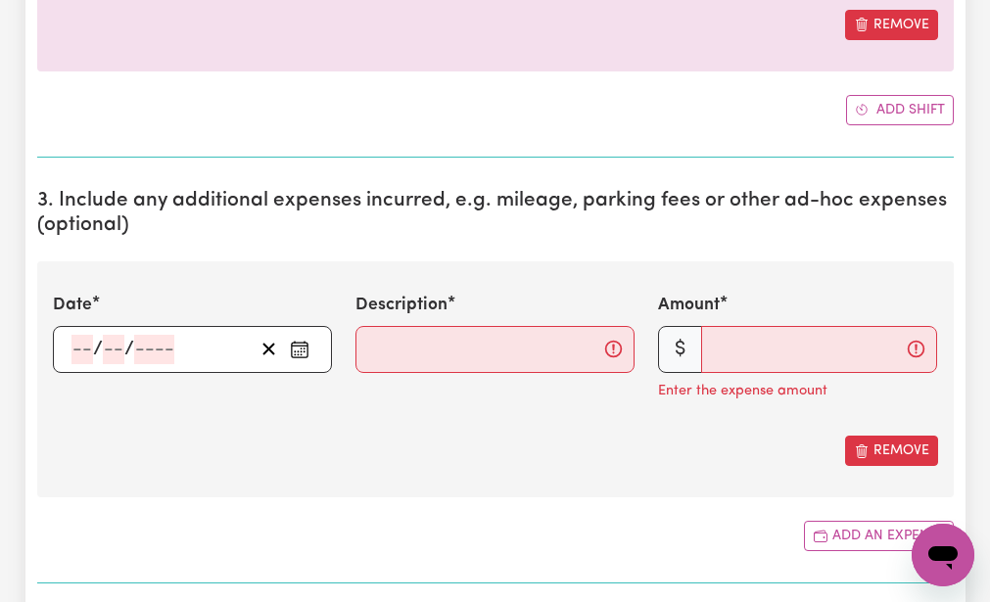
click at [78, 351] on input "number" at bounding box center [82, 349] width 22 height 29
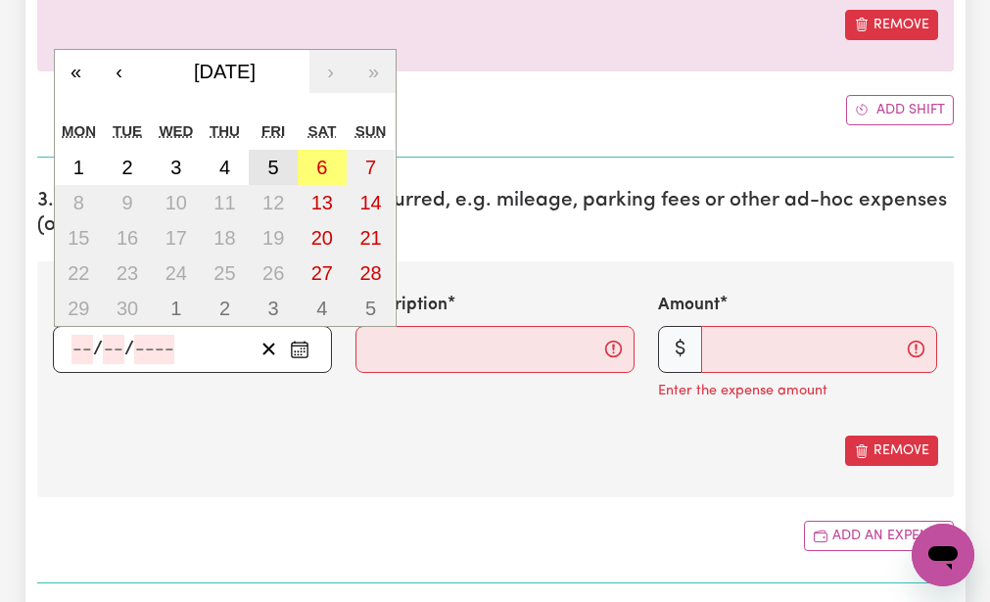
click at [270, 161] on abbr "5" at bounding box center [273, 168] width 11 height 22
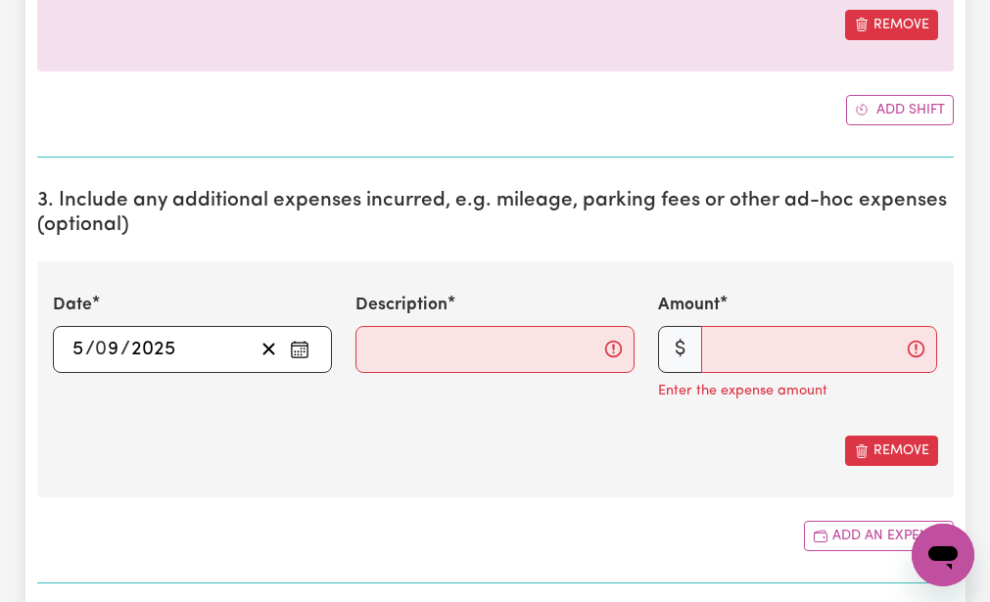
type input "[DATE]"
type input "5"
type input "9"
type input "2025"
click at [369, 351] on input "Description" at bounding box center [495, 349] width 279 height 47
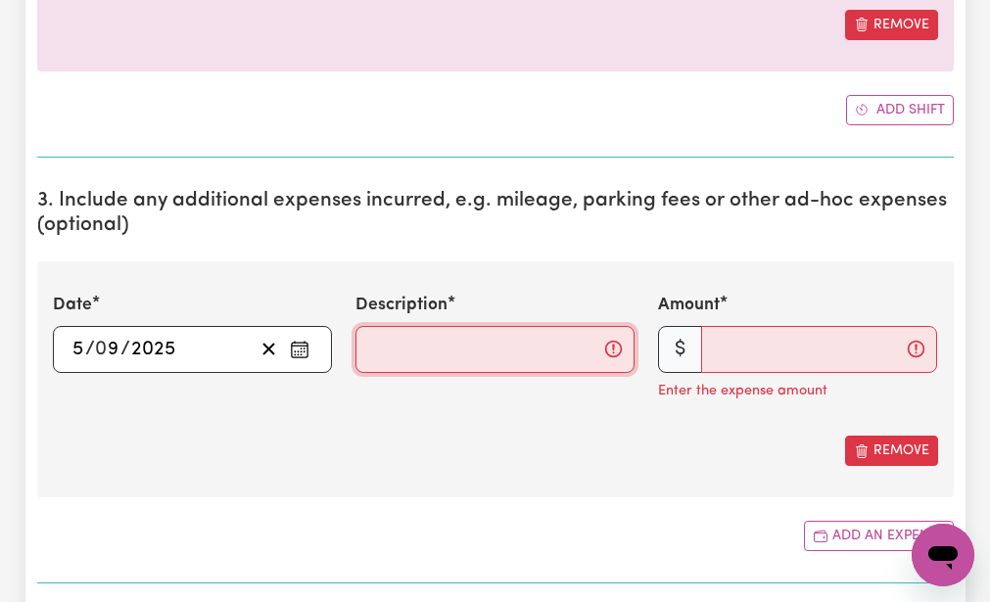
type input "mileage 17km"
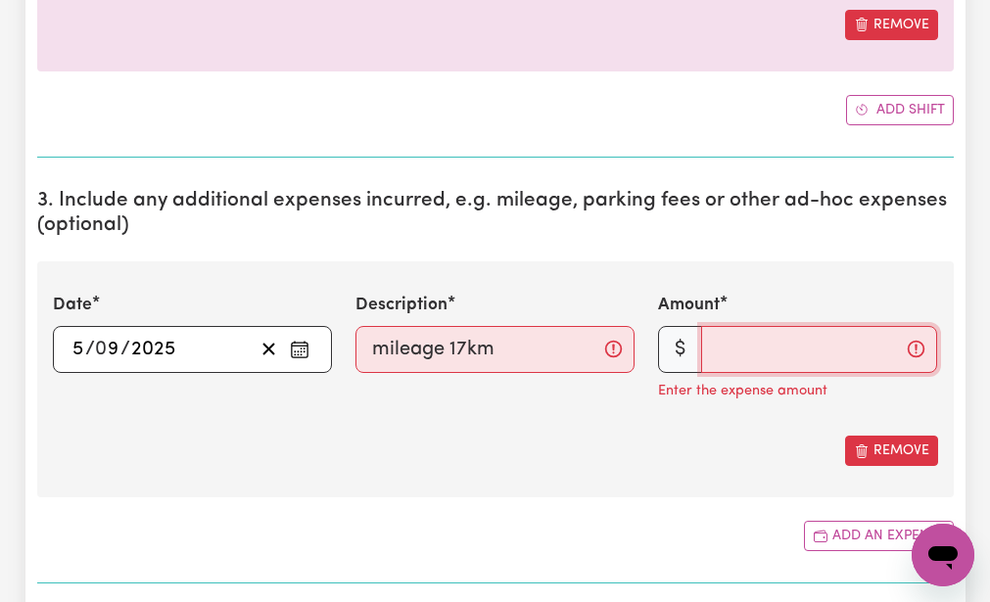
type input "14.45"
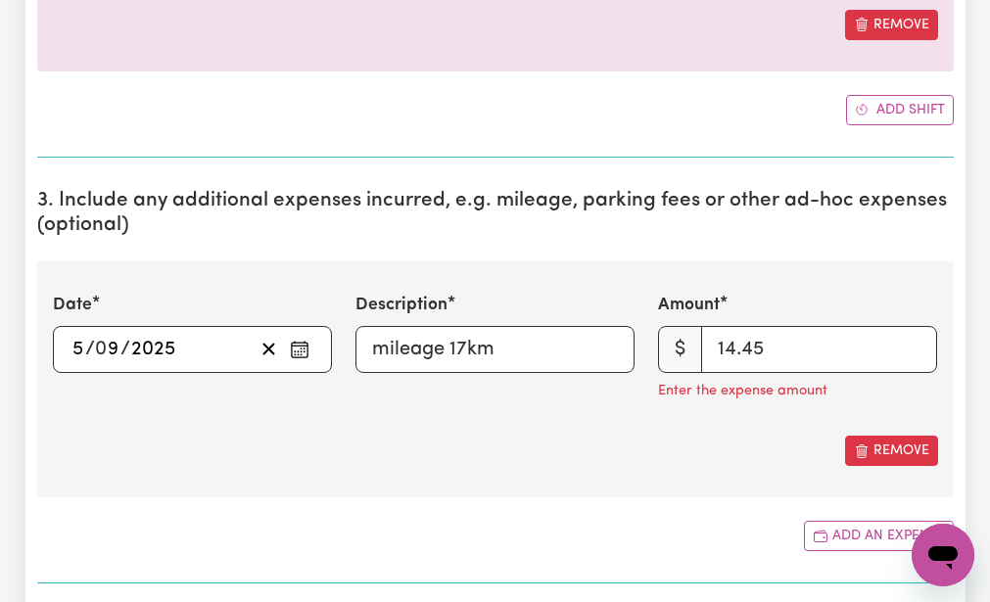
click at [519, 111] on div "Add shift" at bounding box center [495, 110] width 917 height 30
click at [467, 521] on div "Add an expense" at bounding box center [495, 536] width 917 height 30
click at [875, 441] on button "Remove" at bounding box center [891, 451] width 93 height 30
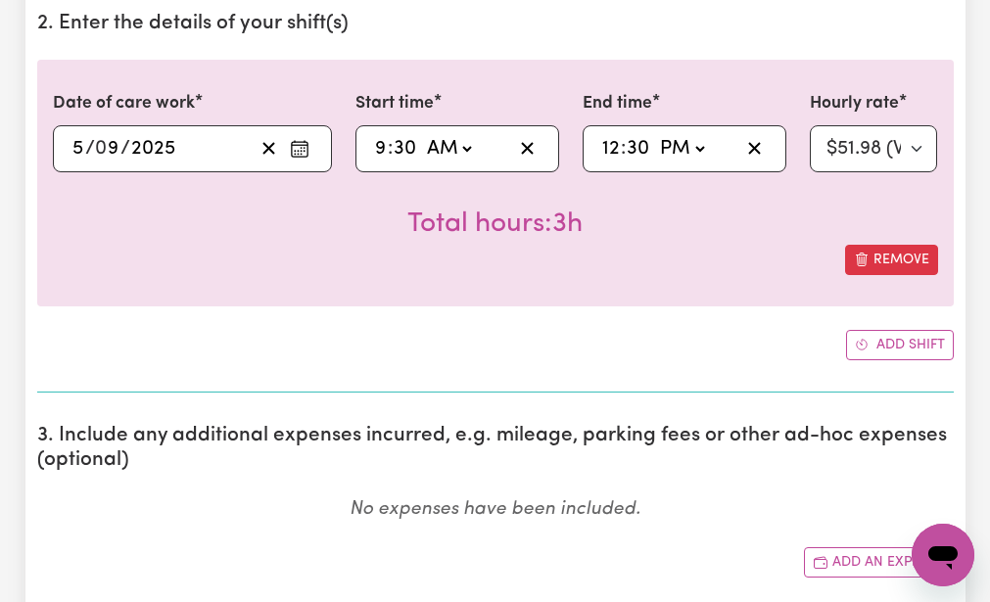
scroll to position [548, 0]
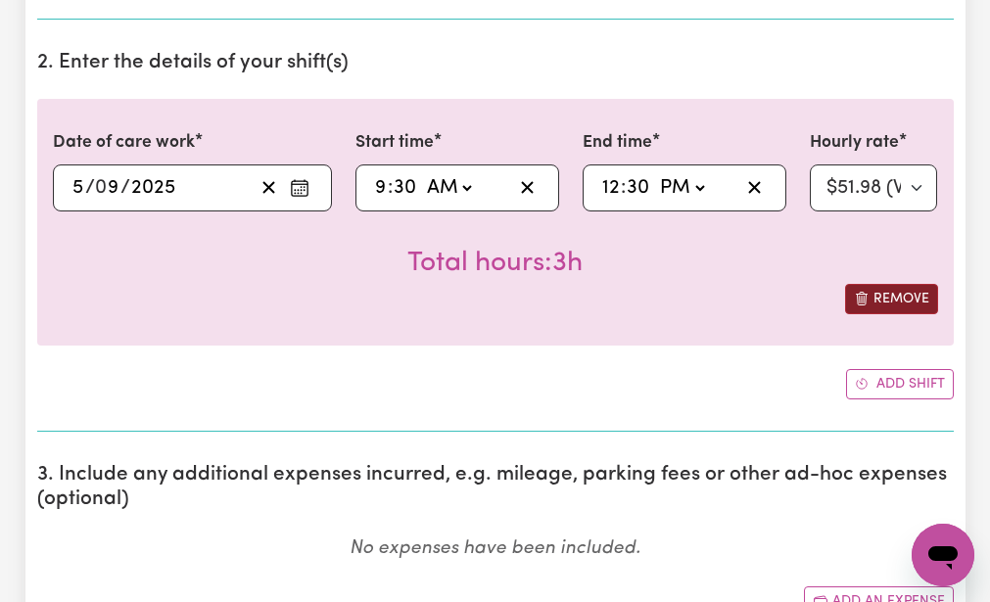
click at [892, 294] on button "Remove" at bounding box center [891, 299] width 93 height 30
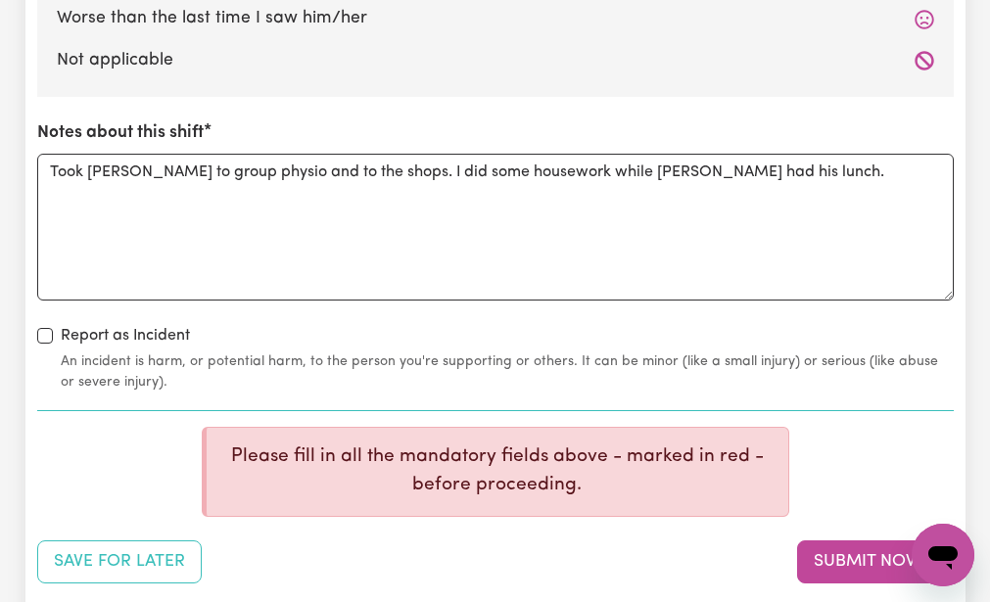
scroll to position [1920, 0]
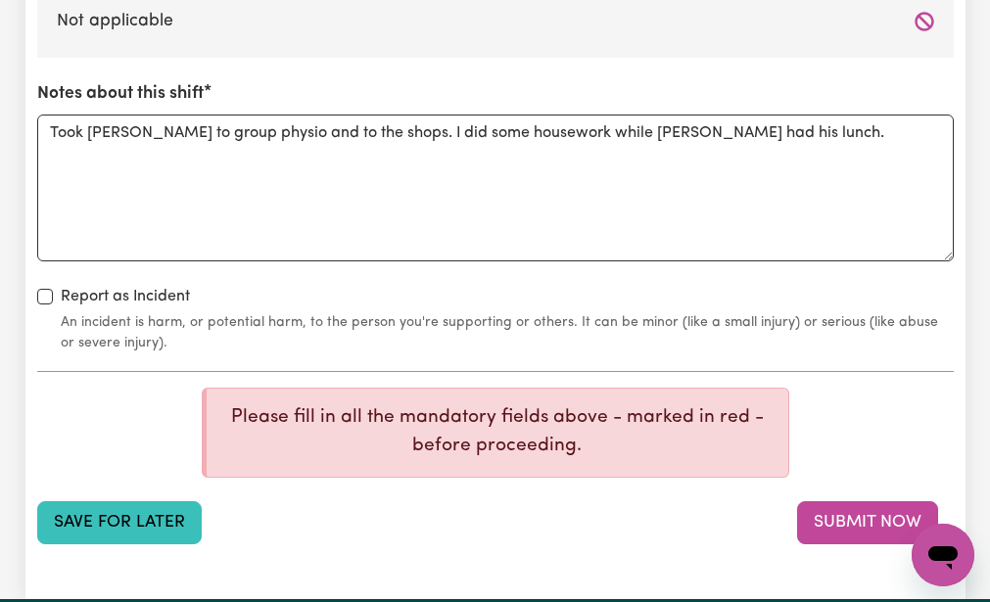
click at [131, 522] on button "Save for Later" at bounding box center [119, 522] width 165 height 43
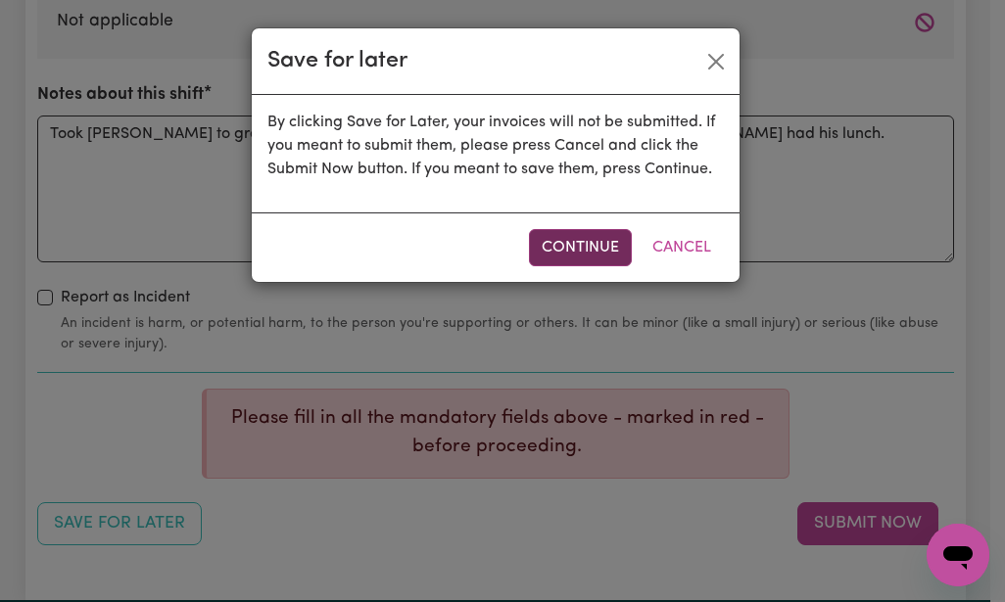
click at [573, 237] on button "Continue" at bounding box center [580, 247] width 103 height 37
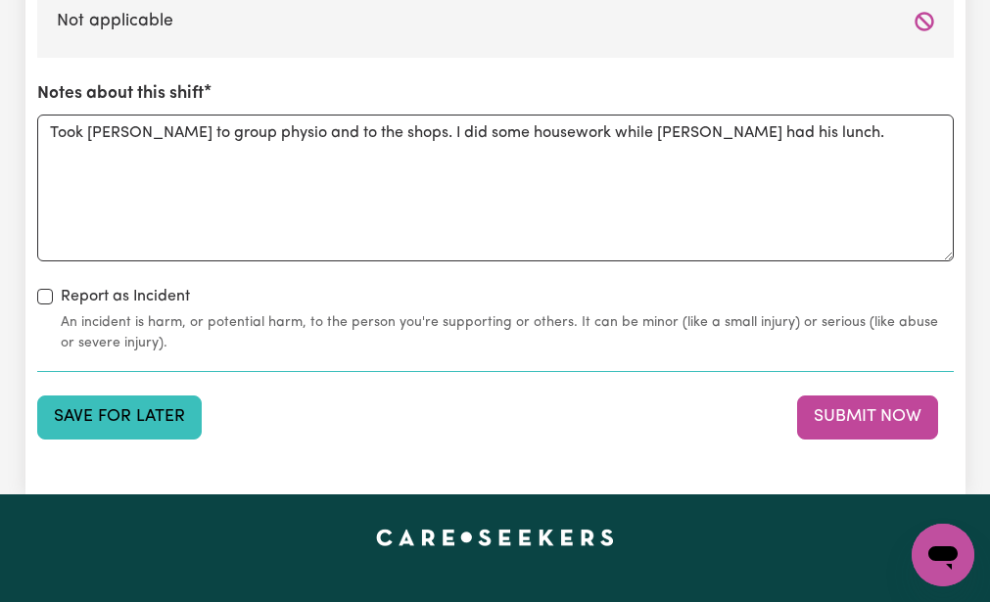
click at [141, 414] on button "Save for Later" at bounding box center [119, 417] width 165 height 43
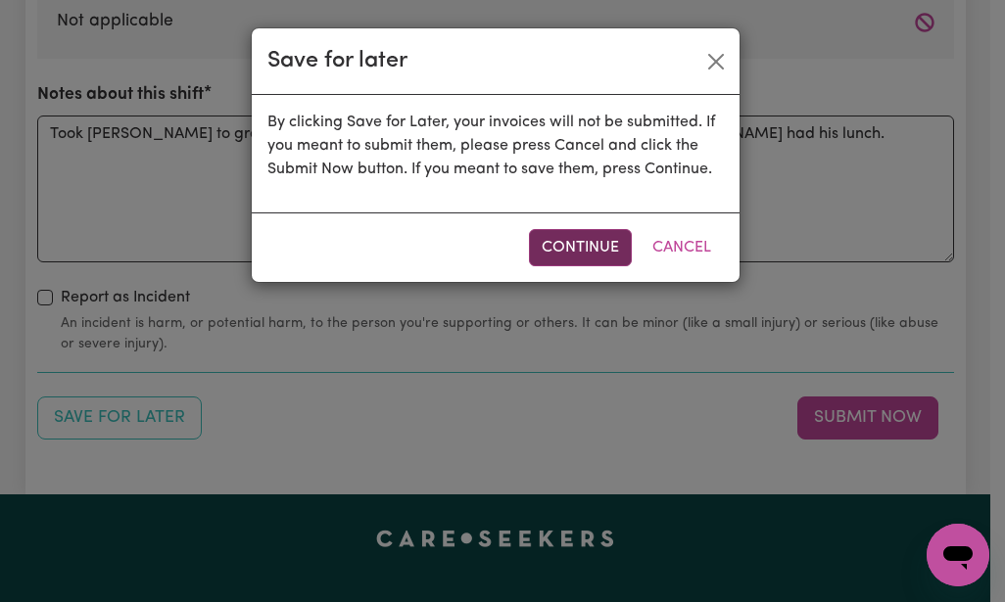
click at [562, 237] on button "Continue" at bounding box center [580, 247] width 103 height 37
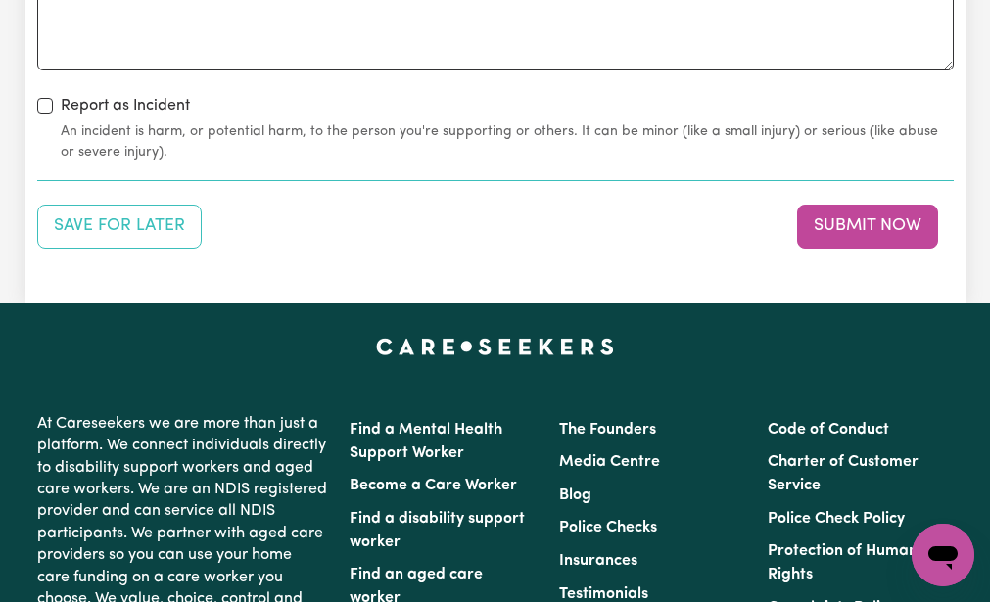
scroll to position [2116, 0]
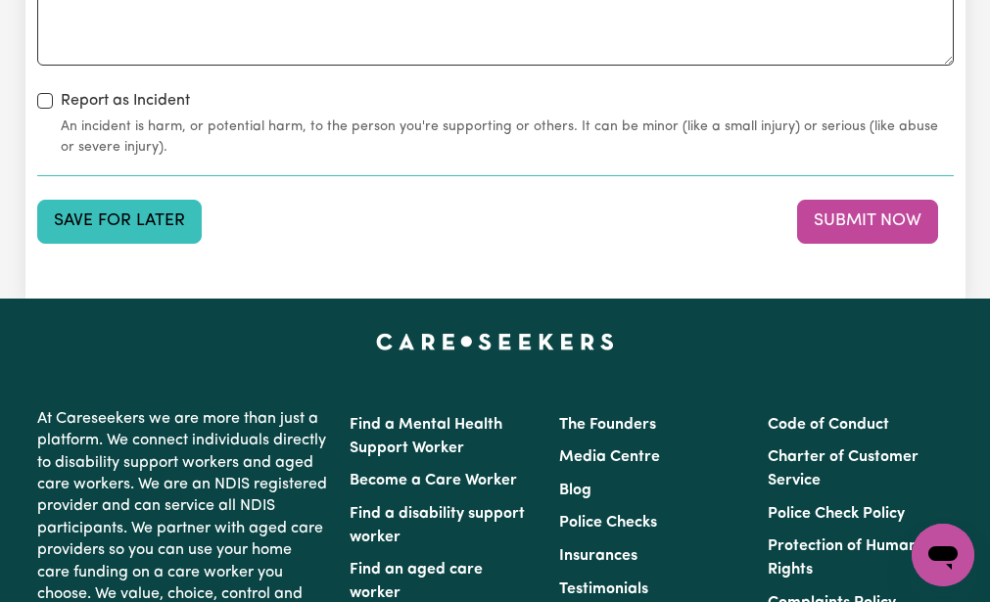
click at [120, 215] on button "Save for Later" at bounding box center [119, 221] width 165 height 43
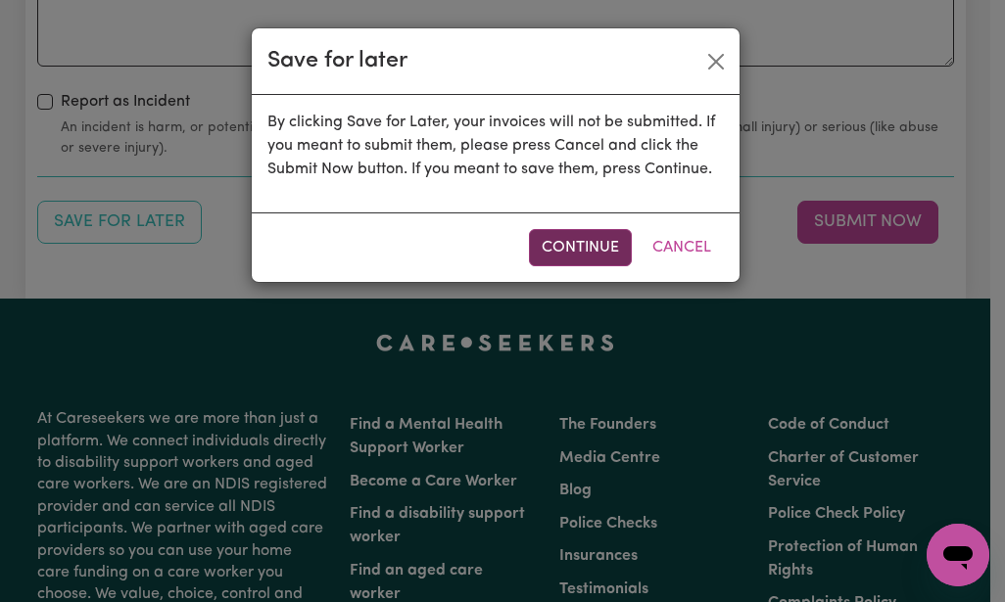
click at [569, 238] on button "Continue" at bounding box center [580, 247] width 103 height 37
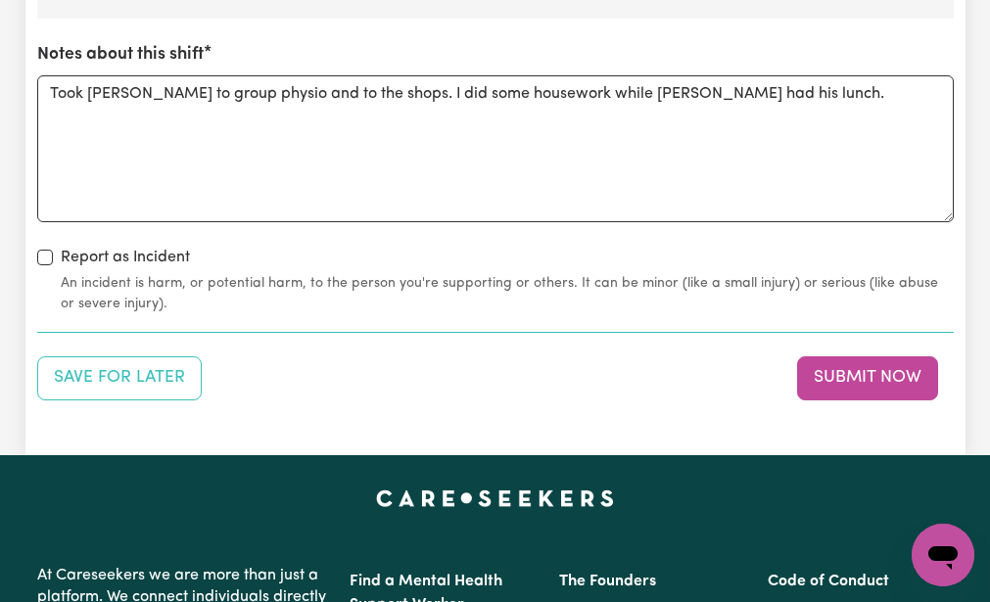
scroll to position [1920, 0]
